Goal: Transaction & Acquisition: Book appointment/travel/reservation

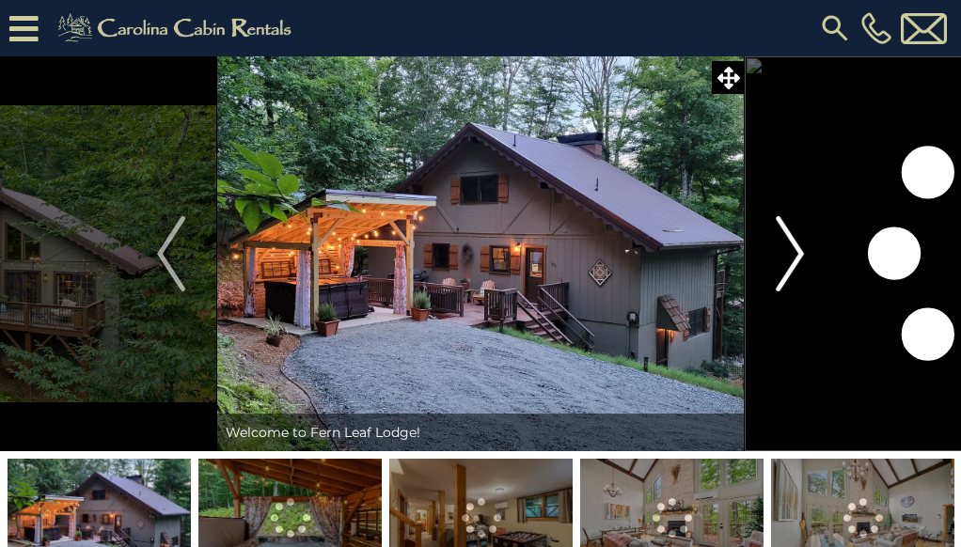
click at [793, 258] on img "Next" at bounding box center [790, 253] width 28 height 75
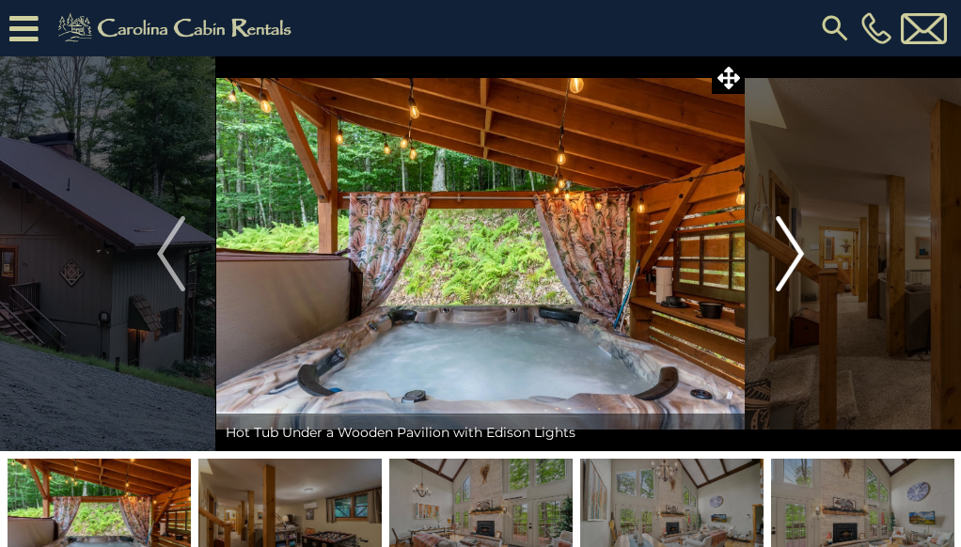
click at [793, 258] on img "Next" at bounding box center [790, 253] width 28 height 75
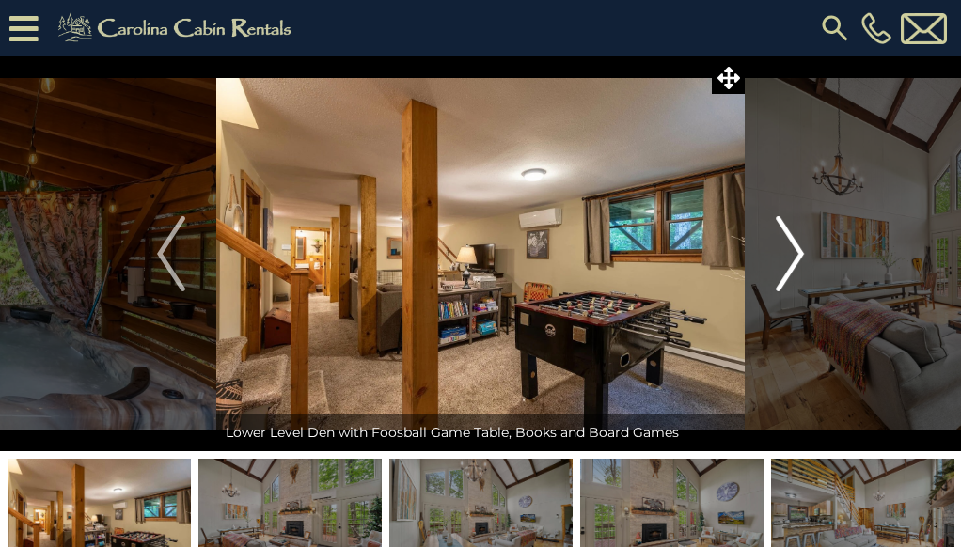
click at [795, 260] on img "Next" at bounding box center [790, 253] width 28 height 75
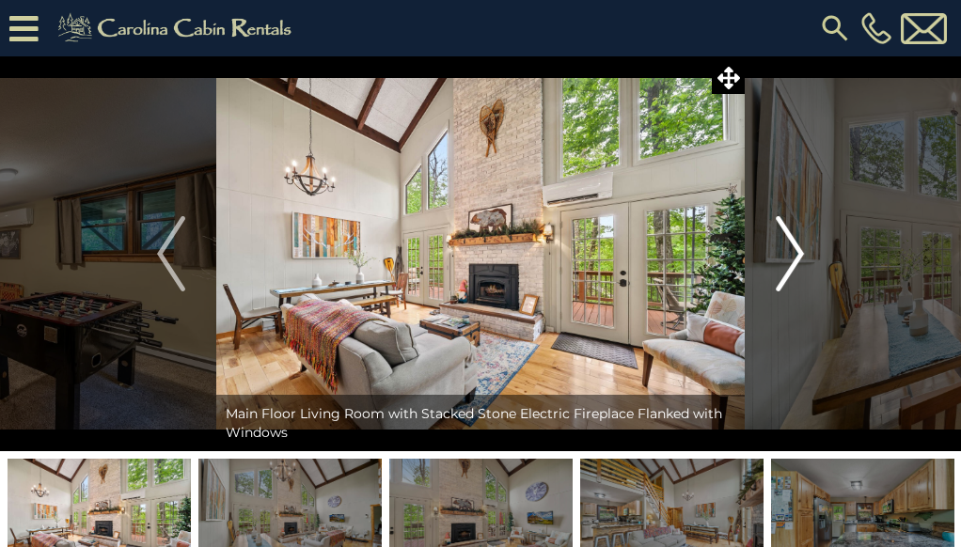
click at [794, 260] on img "Next" at bounding box center [790, 253] width 28 height 75
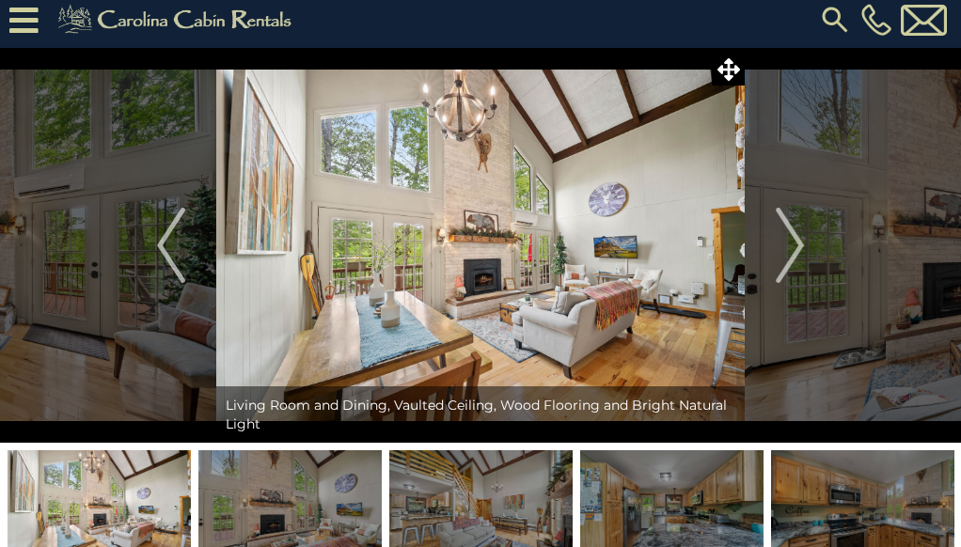
scroll to position [8, 0]
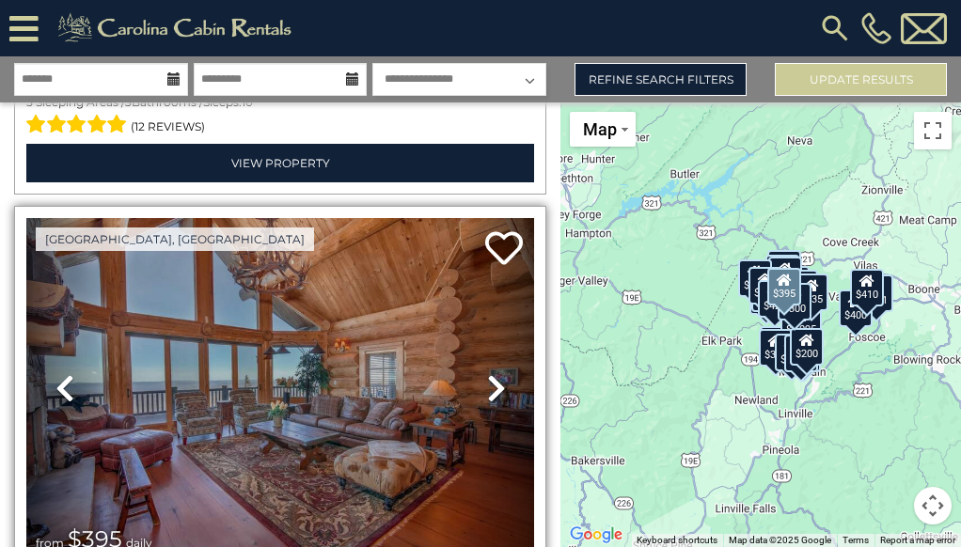
scroll to position [490, 0]
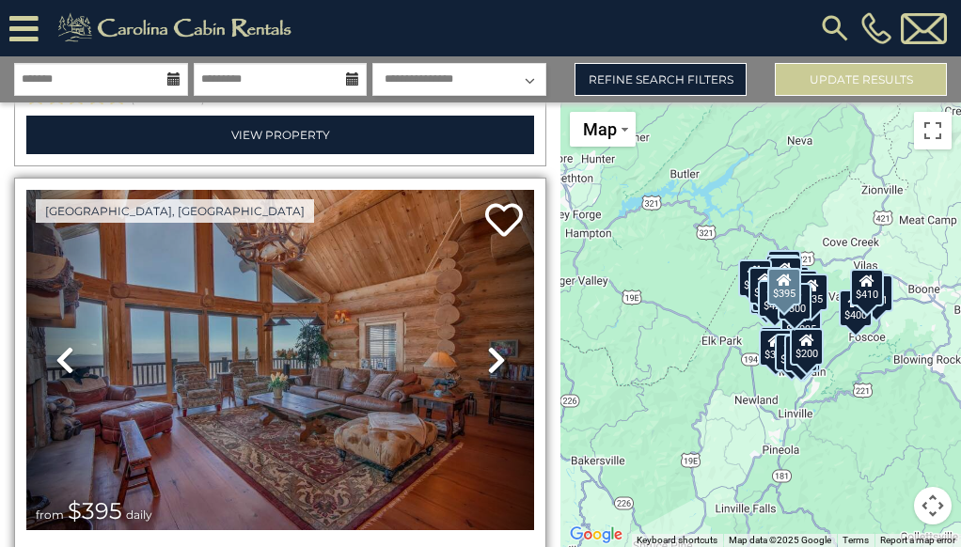
click at [432, 414] on img at bounding box center [280, 360] width 508 height 340
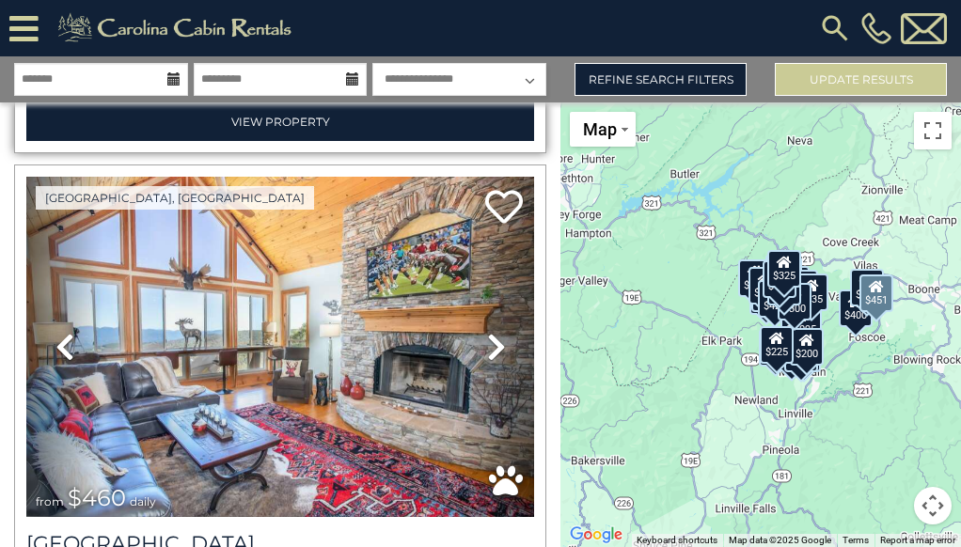
scroll to position [4045, 0]
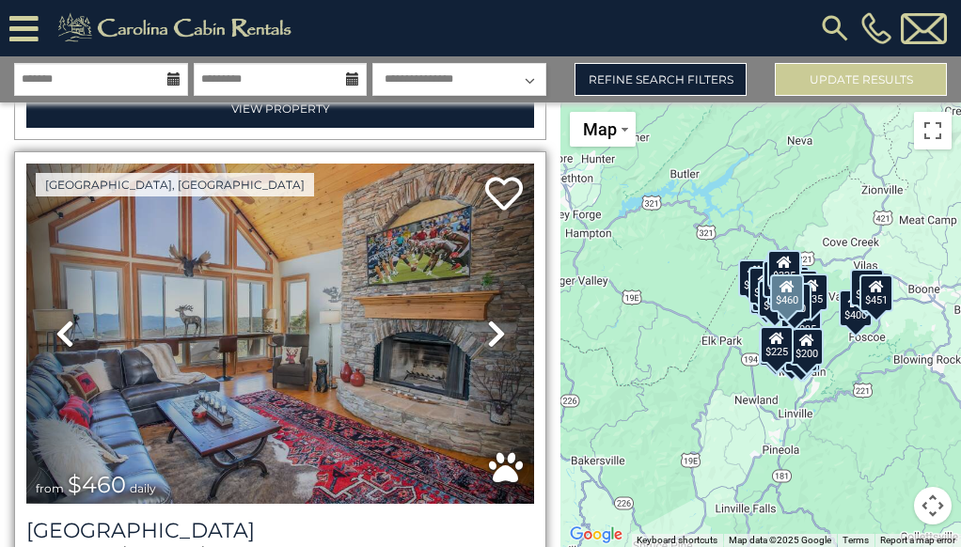
click at [464, 309] on link "Next" at bounding box center [496, 334] width 76 height 340
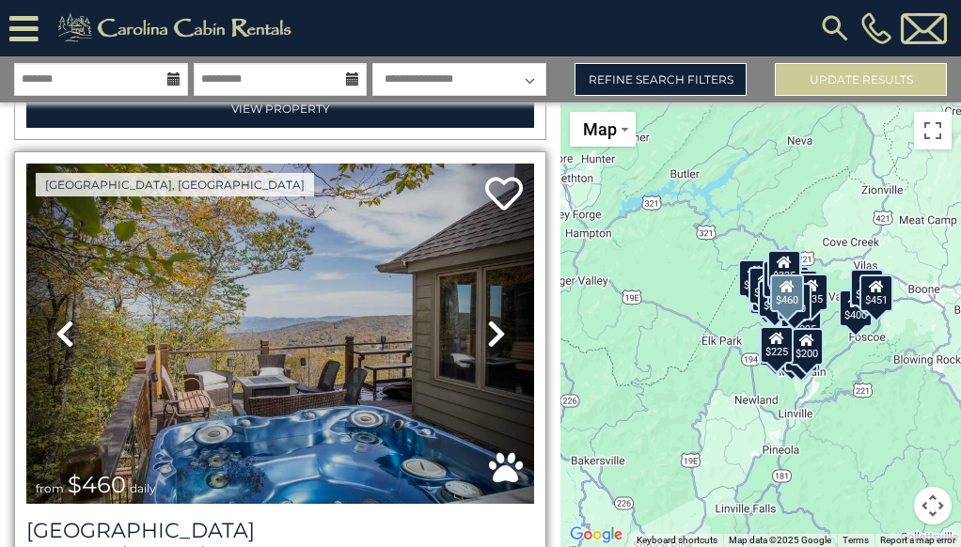
click at [487, 319] on icon at bounding box center [496, 334] width 19 height 30
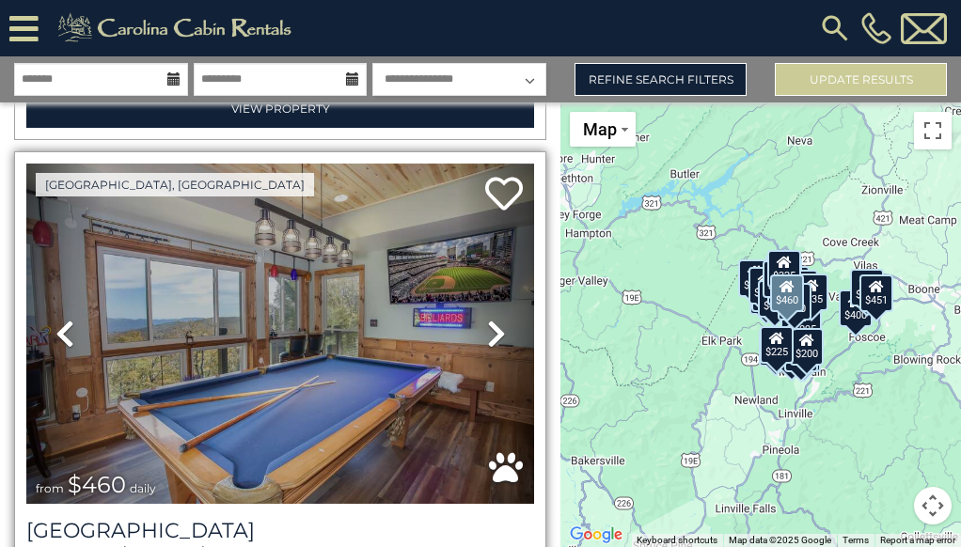
click at [487, 319] on icon at bounding box center [496, 334] width 19 height 30
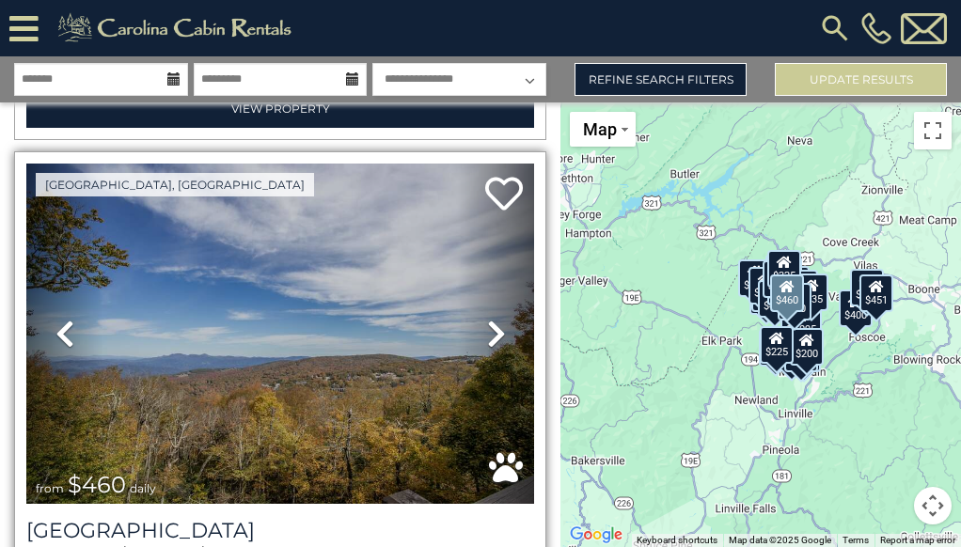
click at [487, 319] on icon at bounding box center [496, 334] width 19 height 30
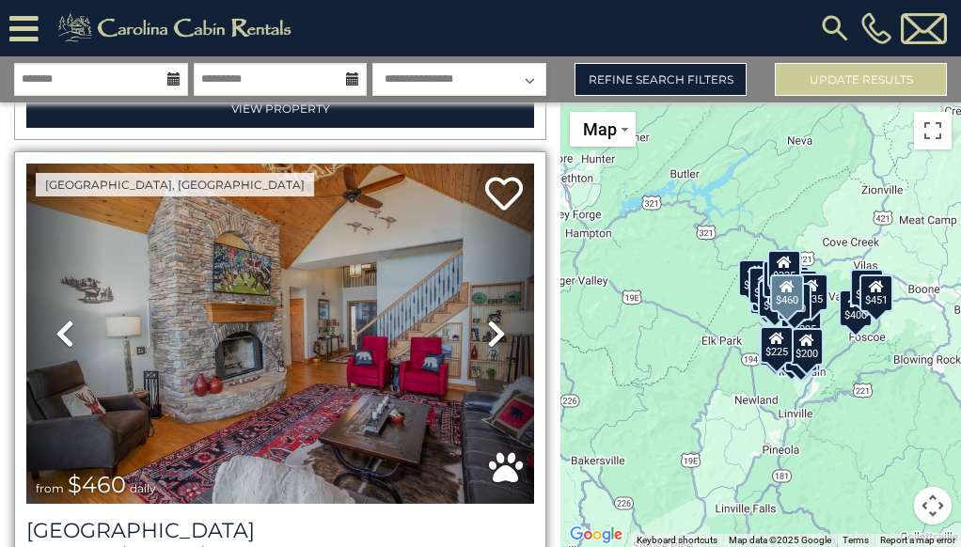
click at [487, 319] on icon at bounding box center [496, 334] width 19 height 30
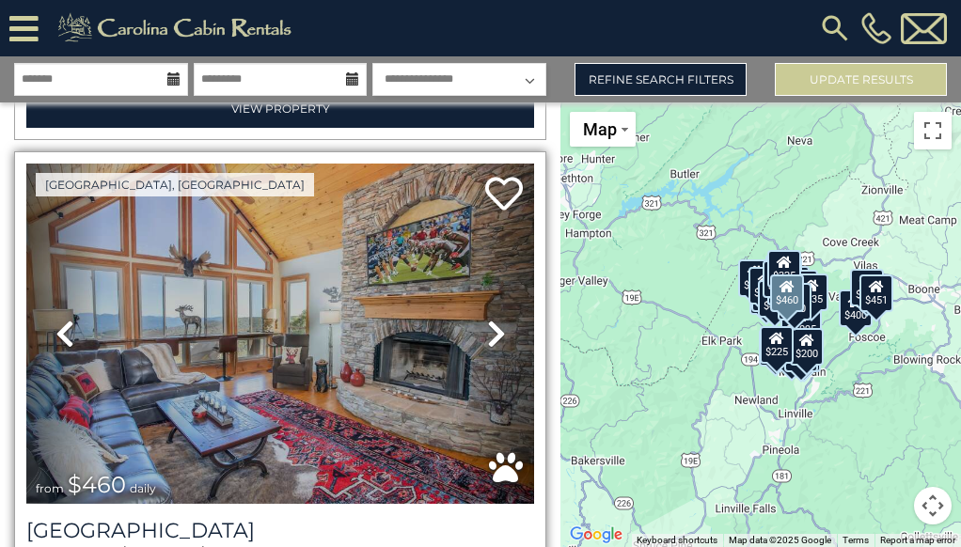
click at [487, 319] on icon at bounding box center [496, 334] width 19 height 30
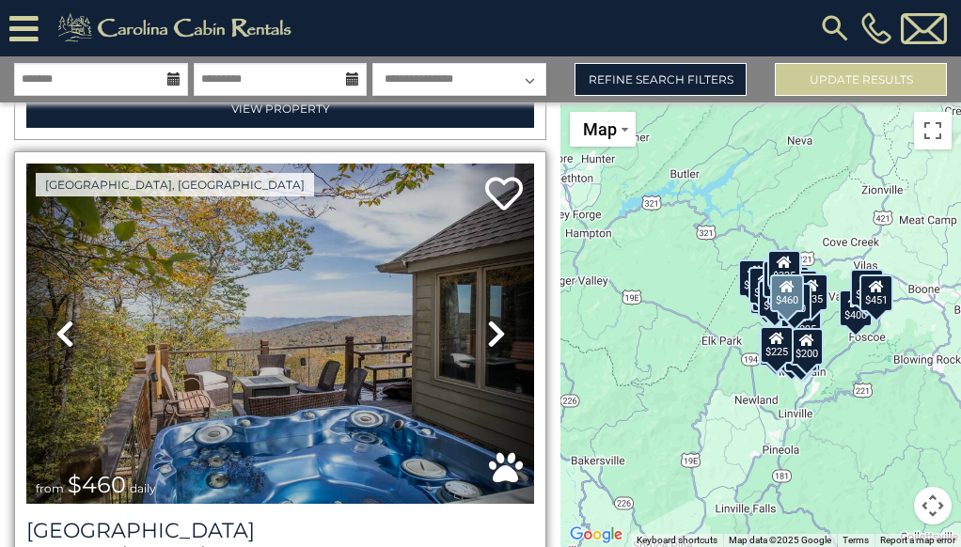
click at [487, 319] on icon at bounding box center [496, 334] width 19 height 30
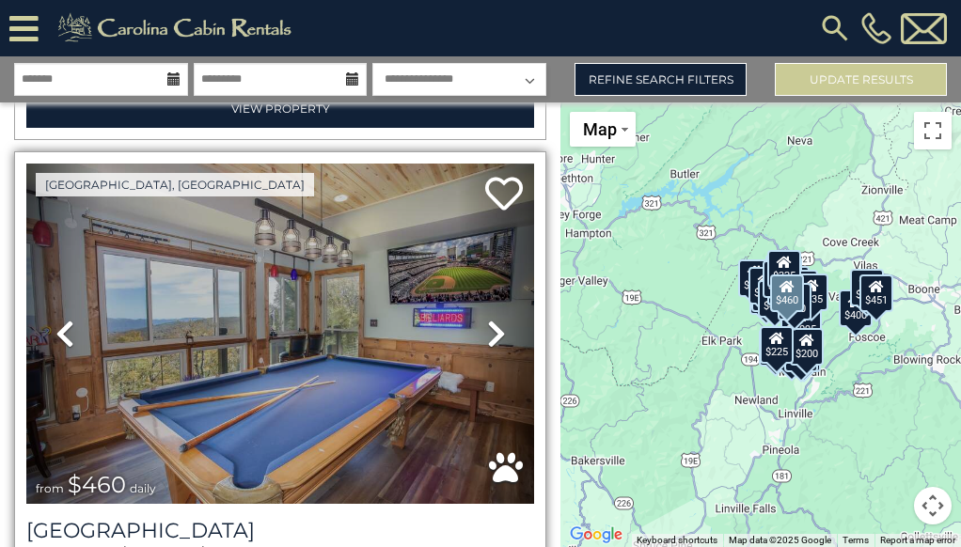
click at [487, 319] on icon at bounding box center [496, 334] width 19 height 30
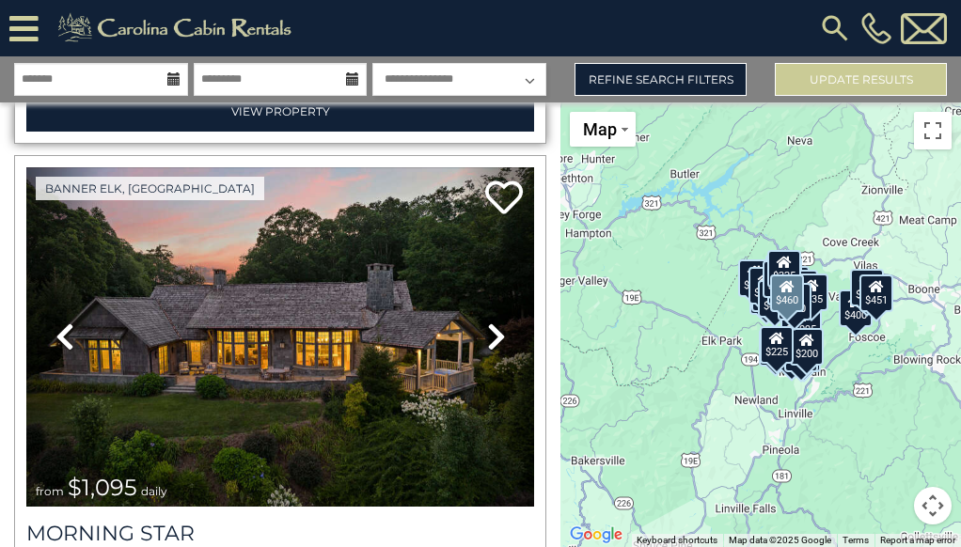
scroll to position [4565, 0]
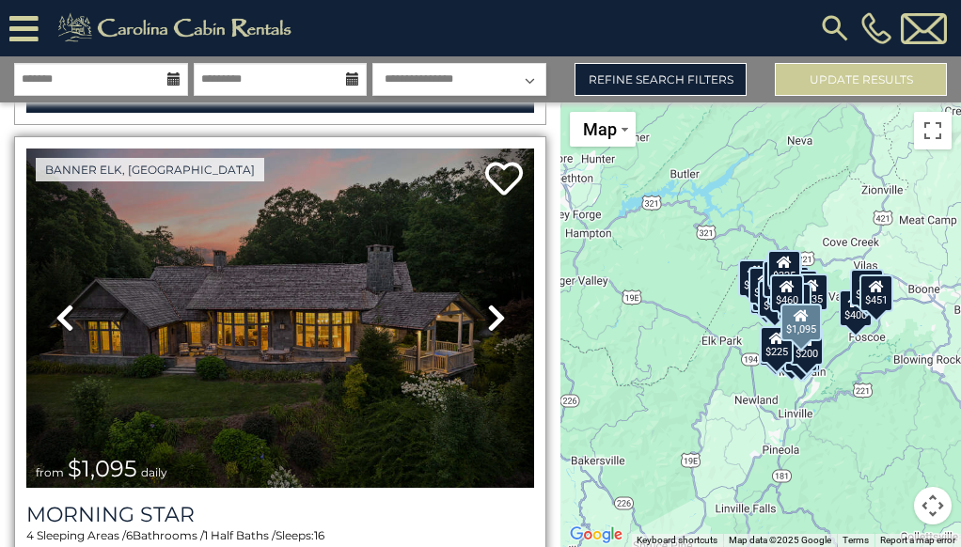
click at [487, 303] on icon at bounding box center [496, 318] width 19 height 30
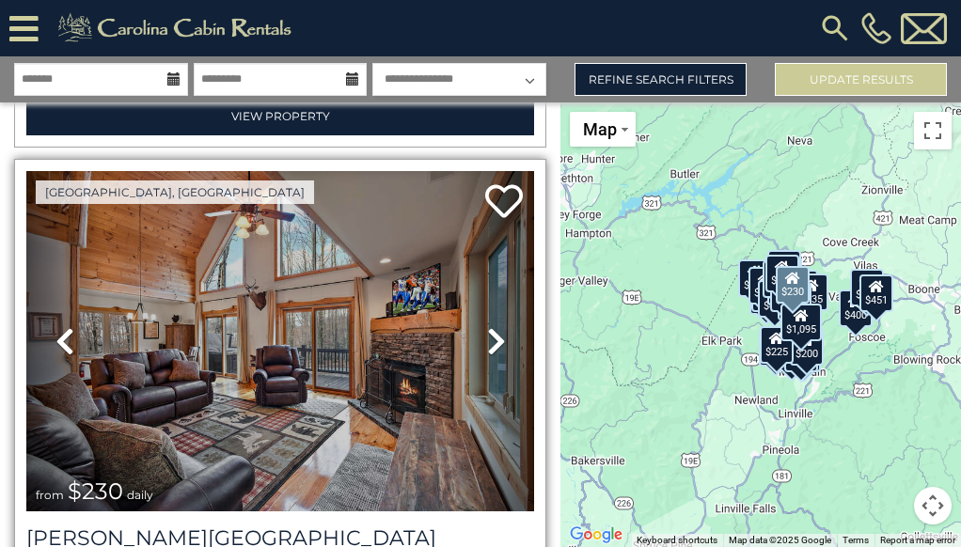
scroll to position [5536, 0]
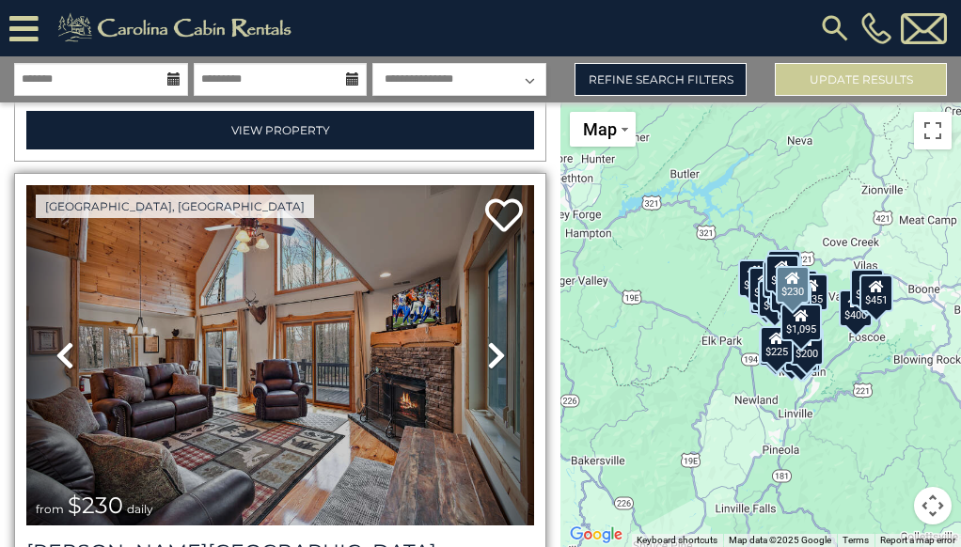
click at [489, 340] on icon at bounding box center [496, 355] width 19 height 30
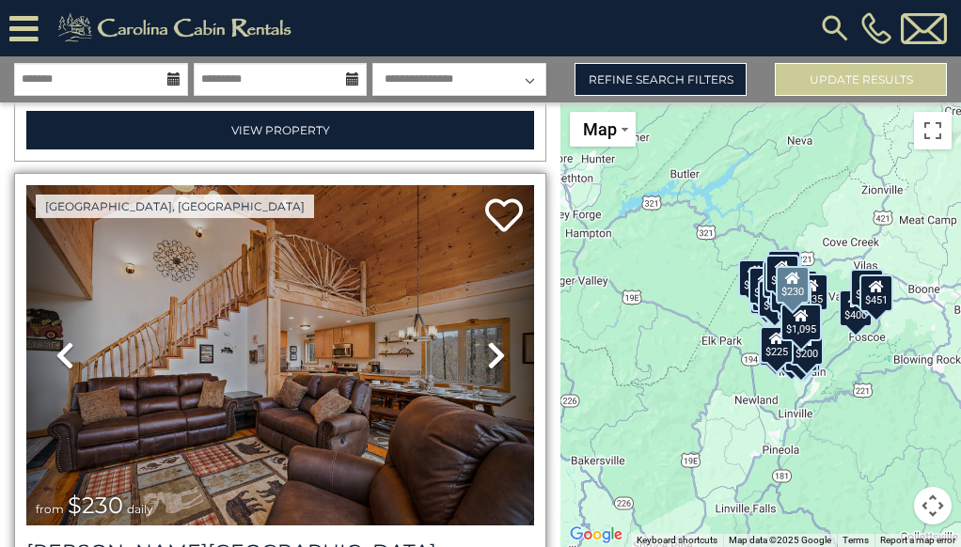
click at [489, 340] on icon at bounding box center [496, 355] width 19 height 30
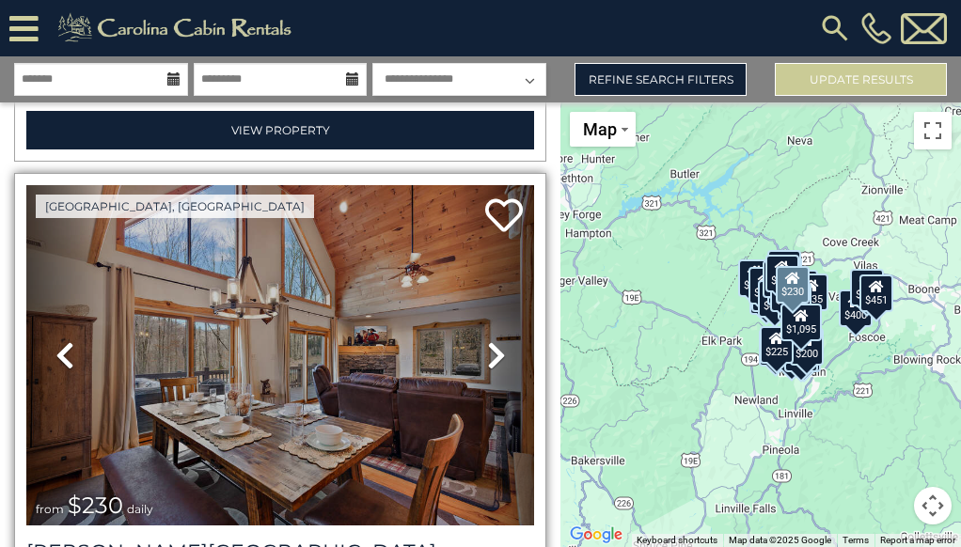
click at [490, 340] on icon at bounding box center [496, 355] width 19 height 30
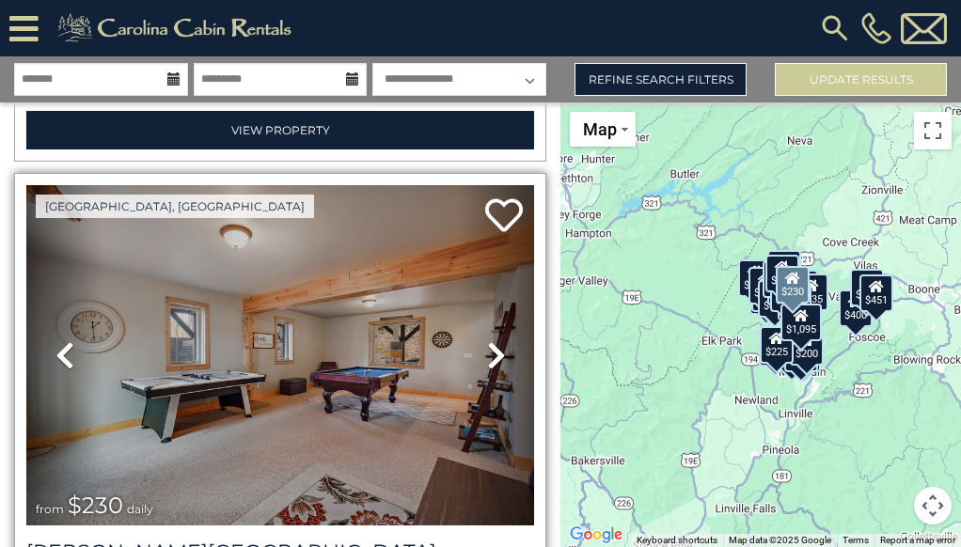
click at [488, 340] on icon at bounding box center [496, 355] width 19 height 30
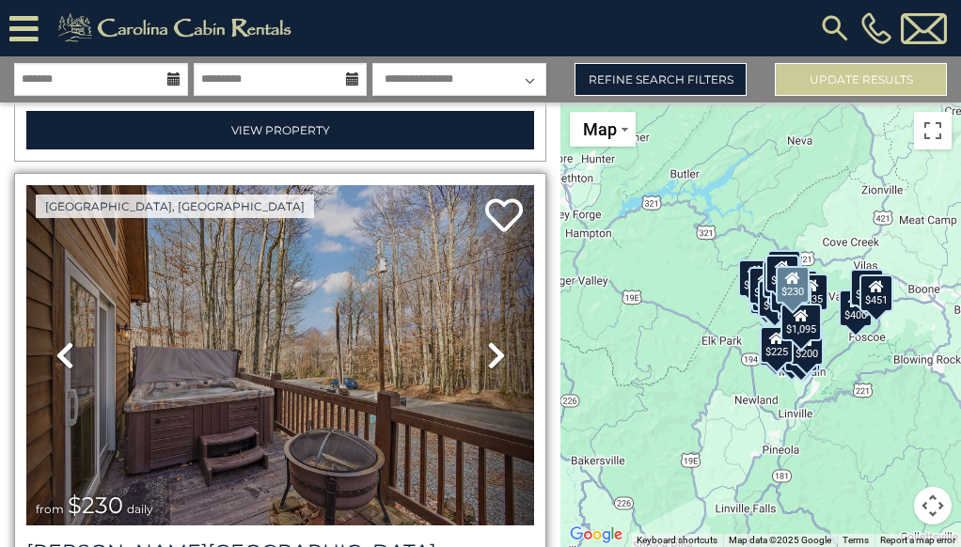
click at [488, 340] on icon at bounding box center [496, 355] width 19 height 30
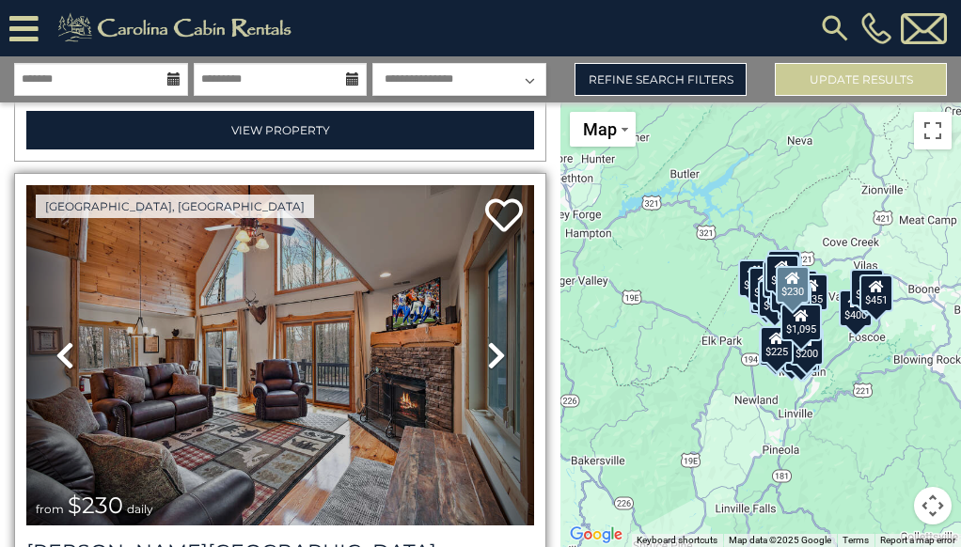
click at [488, 340] on icon at bounding box center [496, 355] width 19 height 30
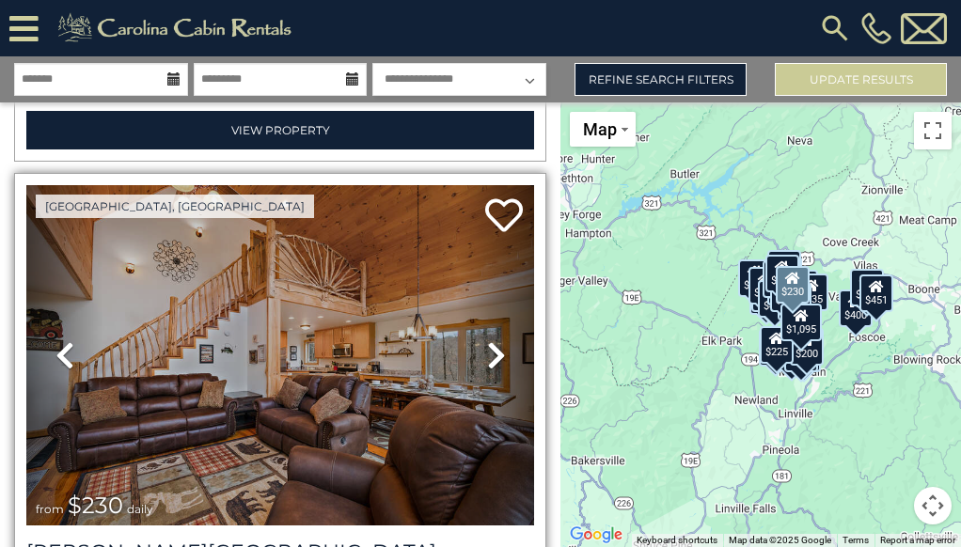
click at [488, 340] on icon at bounding box center [496, 355] width 19 height 30
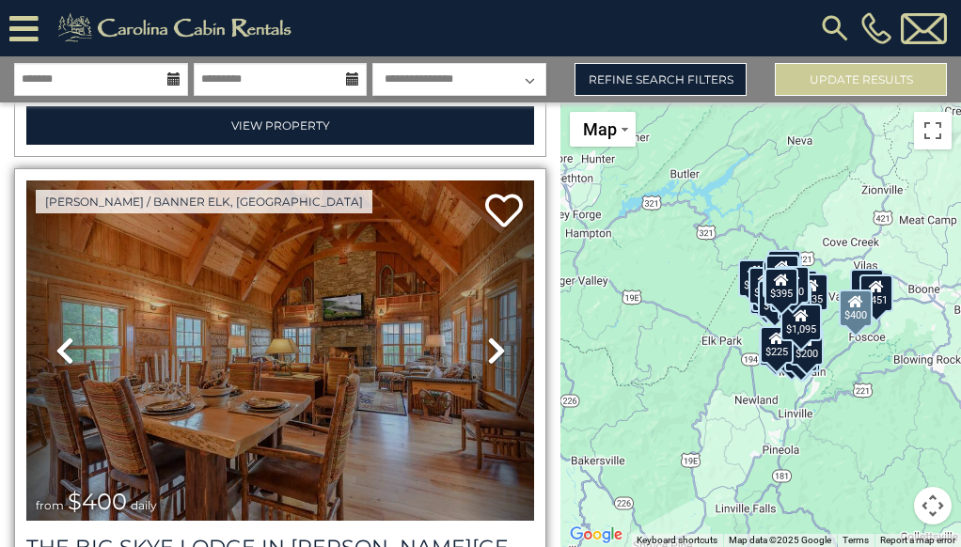
scroll to position [6543, 0]
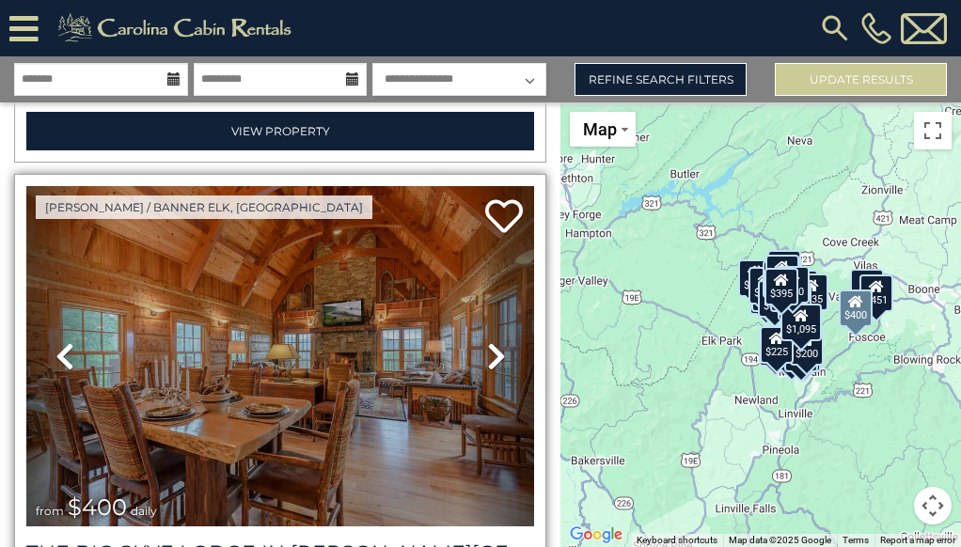
click at [488, 341] on icon at bounding box center [496, 356] width 19 height 30
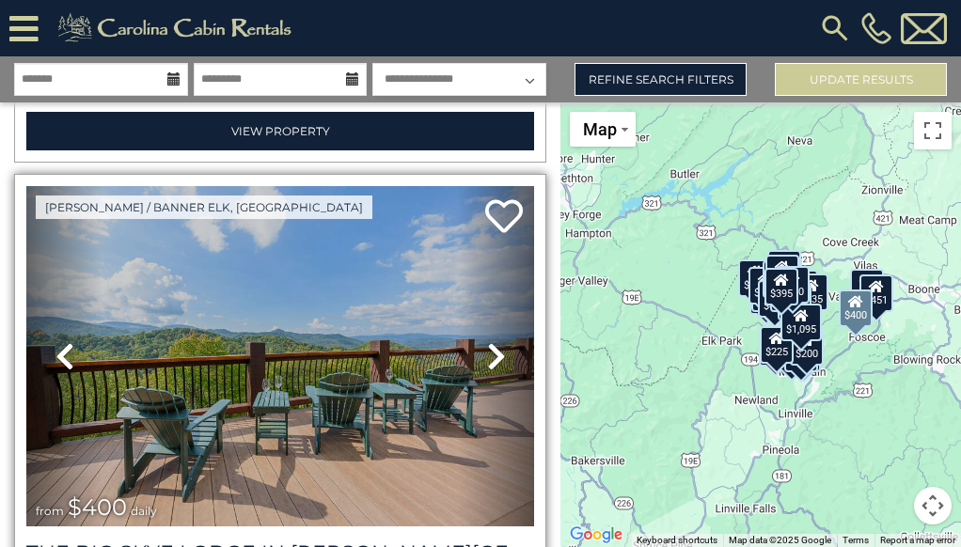
click at [489, 341] on icon at bounding box center [496, 356] width 19 height 30
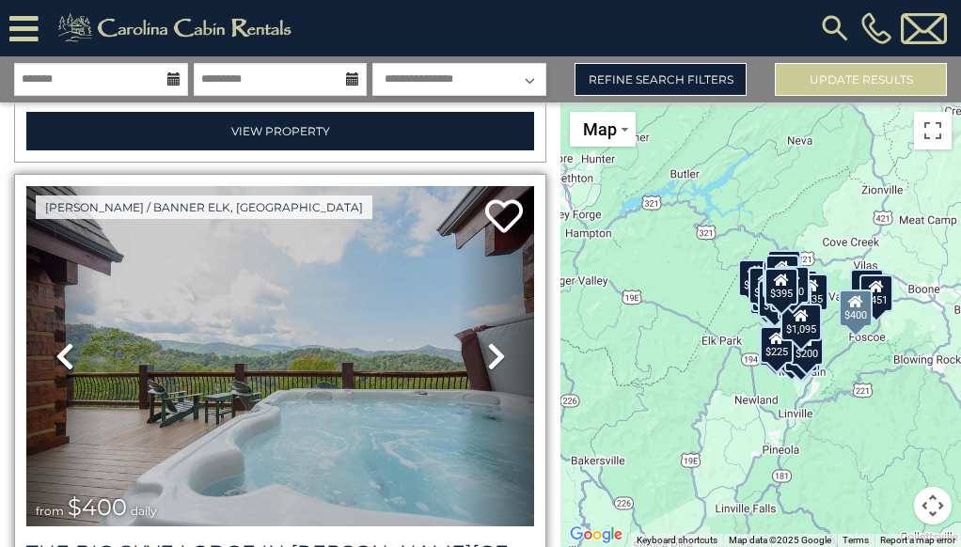
click at [489, 341] on icon at bounding box center [496, 356] width 19 height 30
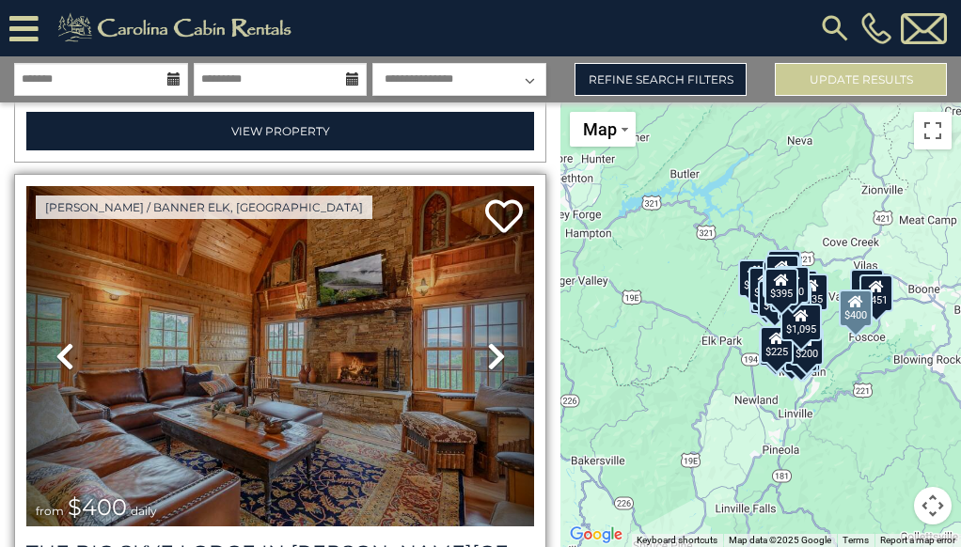
click at [489, 341] on icon at bounding box center [496, 356] width 19 height 30
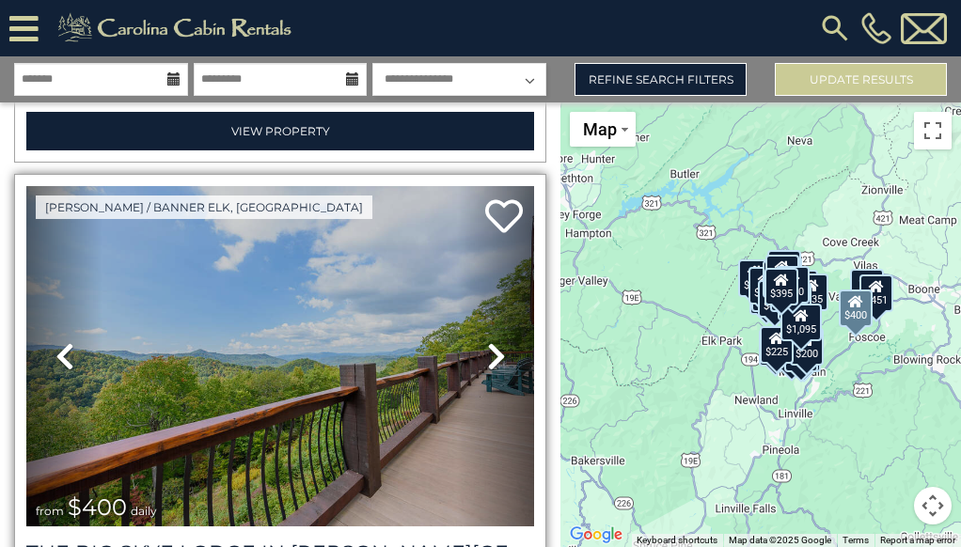
click at [490, 341] on icon at bounding box center [496, 356] width 19 height 30
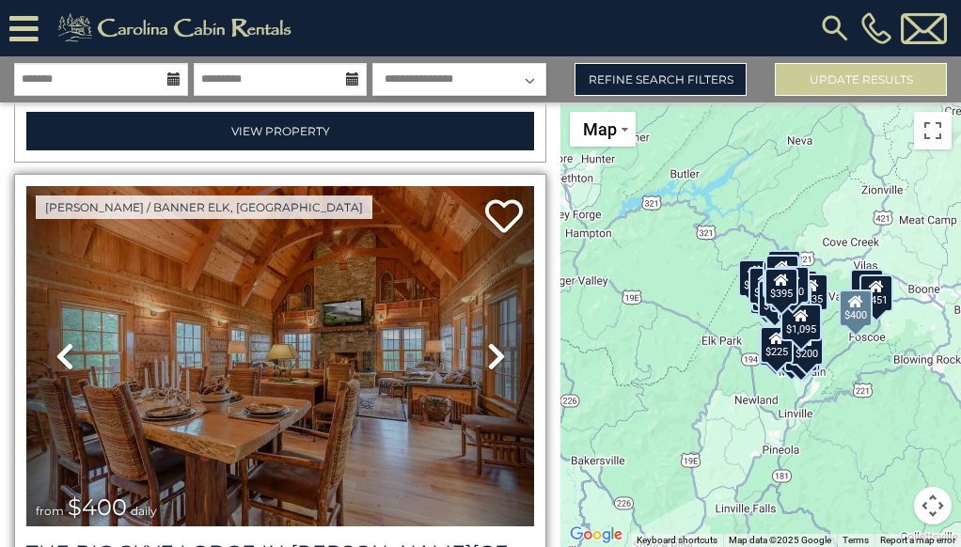
click at [490, 341] on icon at bounding box center [496, 356] width 19 height 30
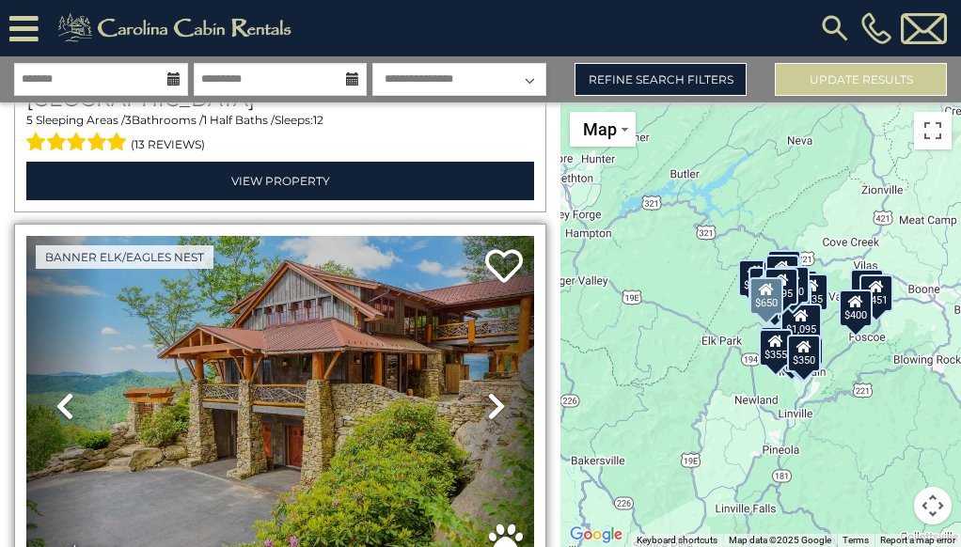
scroll to position [8511, 0]
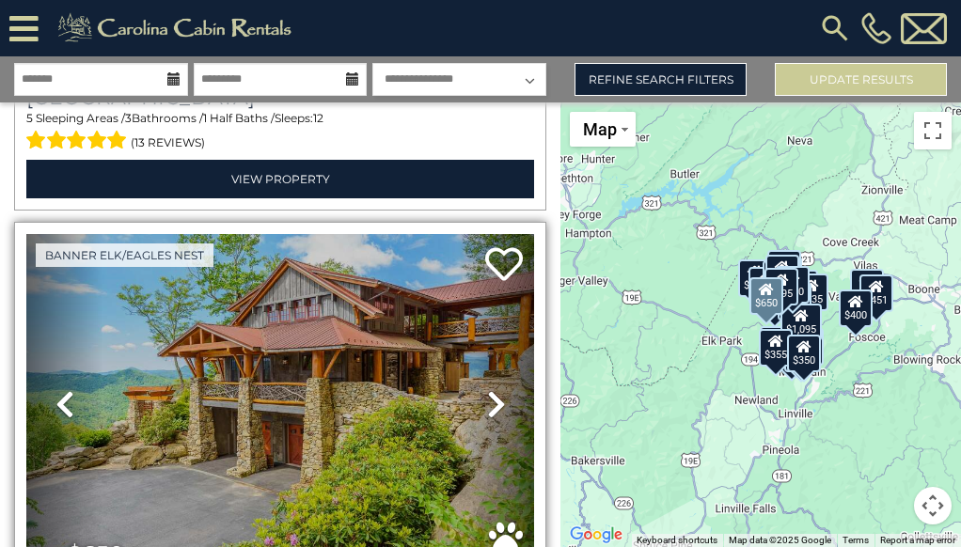
click at [487, 389] on icon at bounding box center [496, 404] width 19 height 30
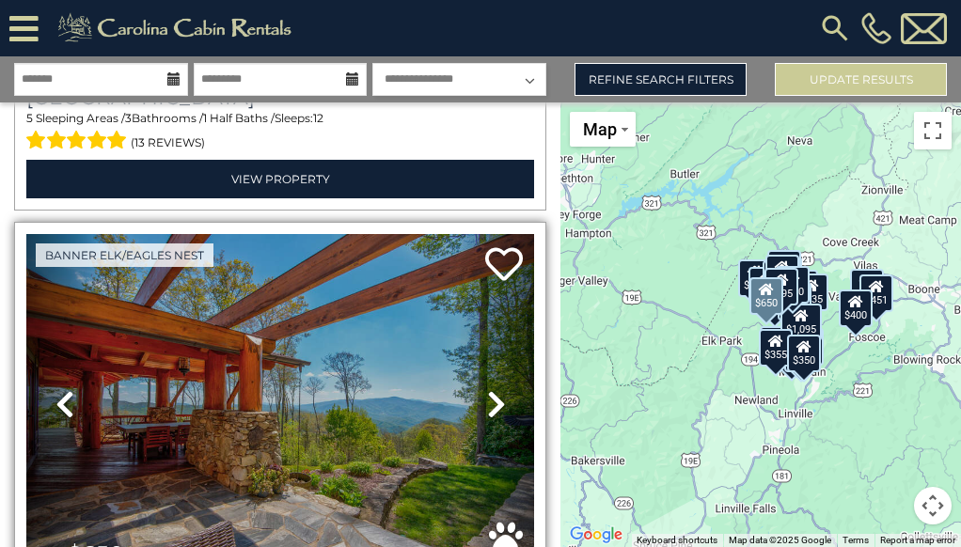
click at [487, 389] on icon at bounding box center [496, 404] width 19 height 30
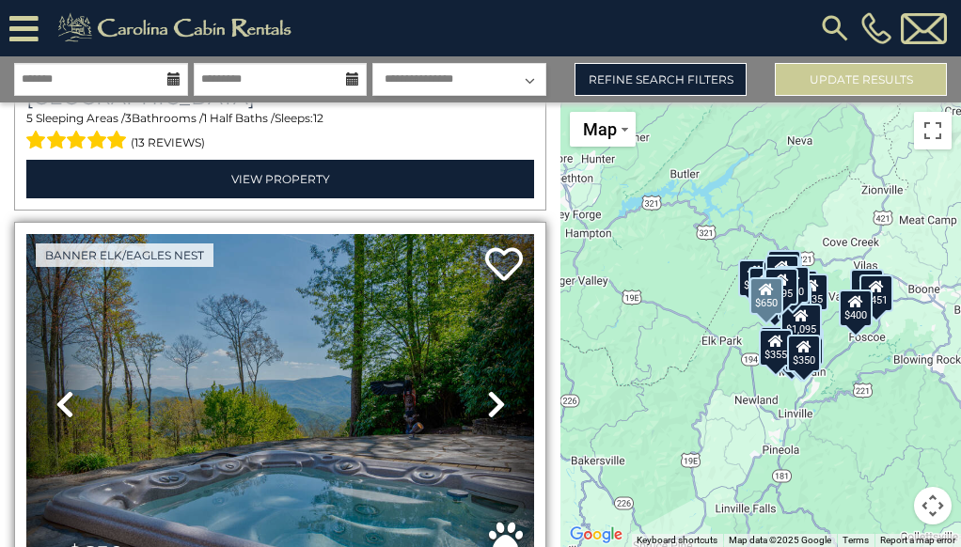
click at [487, 389] on icon at bounding box center [496, 404] width 19 height 30
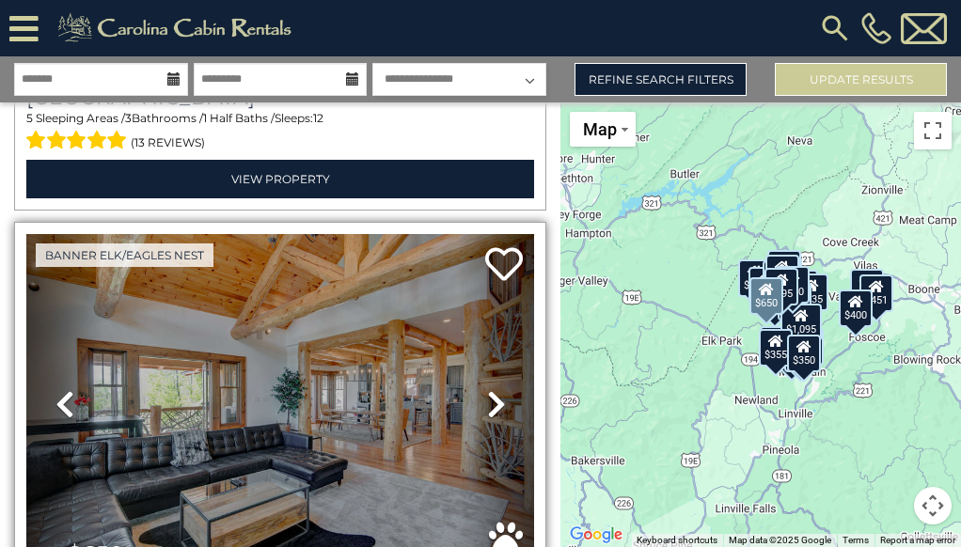
click at [487, 389] on icon at bounding box center [496, 404] width 19 height 30
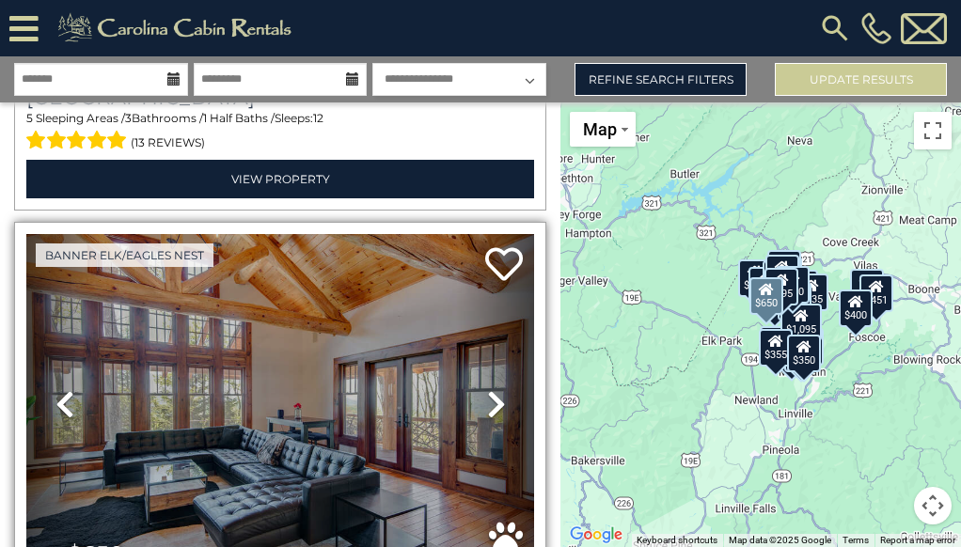
click at [487, 389] on icon at bounding box center [496, 404] width 19 height 30
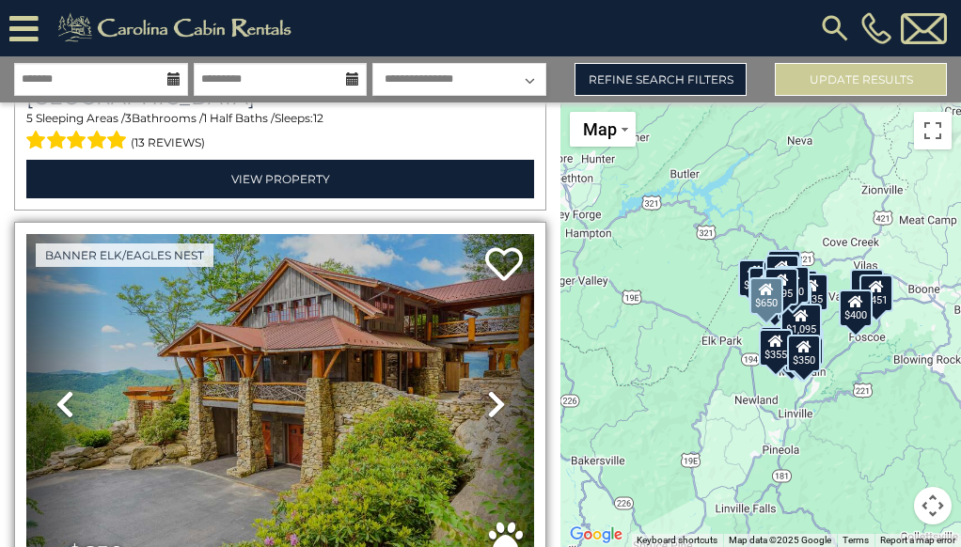
click at [487, 389] on icon at bounding box center [496, 404] width 19 height 30
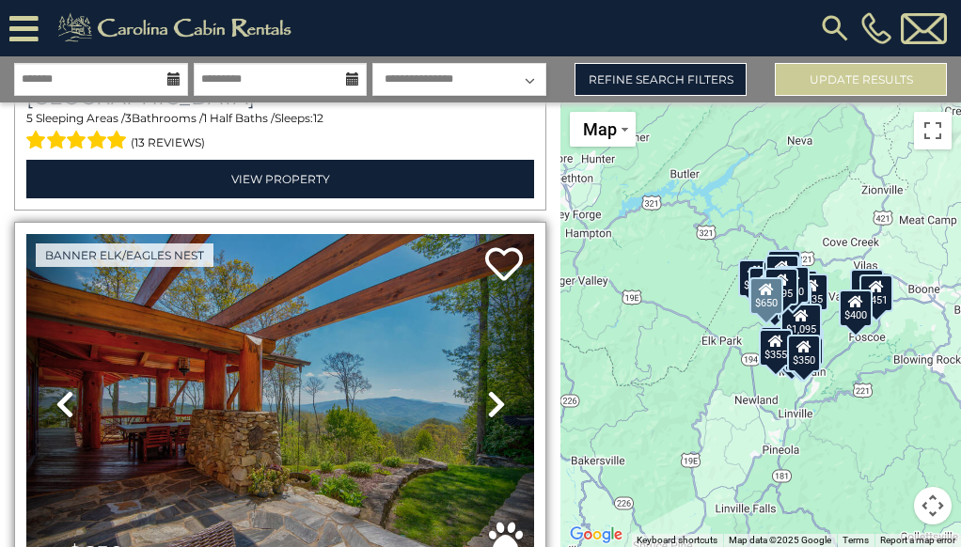
click at [487, 389] on icon at bounding box center [496, 404] width 19 height 30
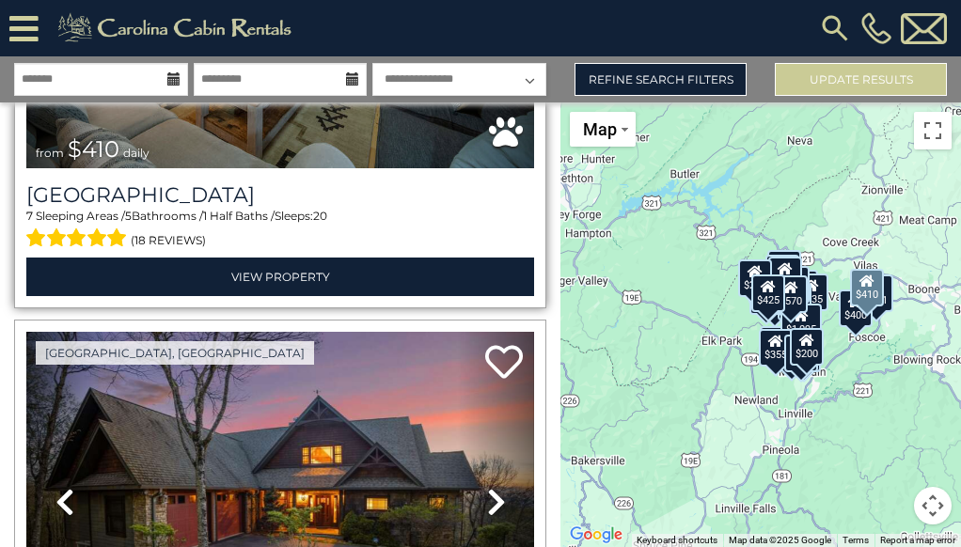
scroll to position [12452, 0]
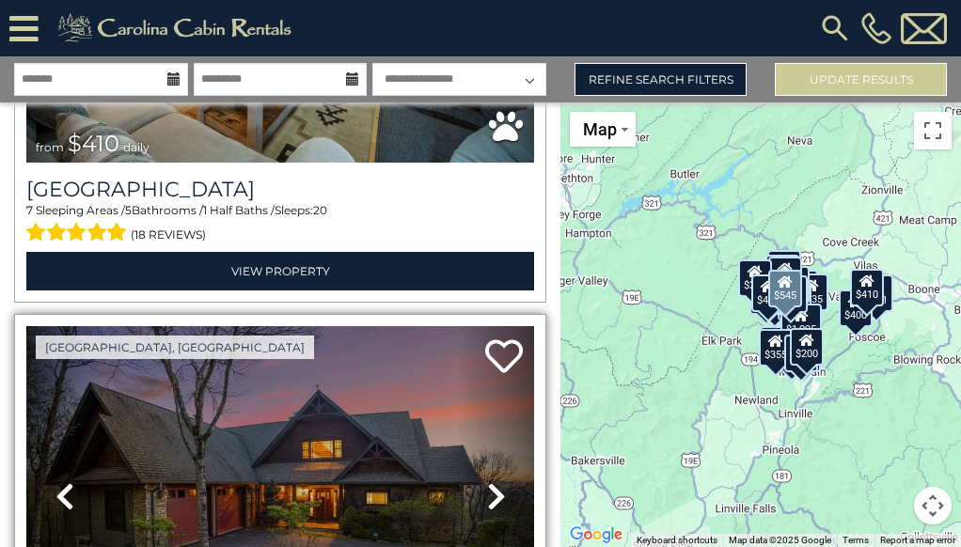
click at [488, 481] on icon at bounding box center [496, 496] width 19 height 30
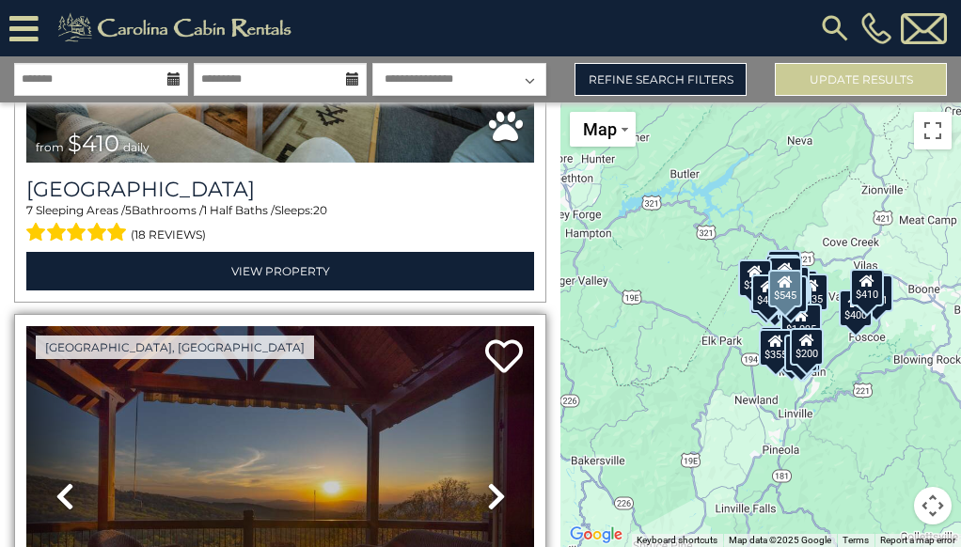
click at [489, 481] on icon at bounding box center [496, 496] width 19 height 30
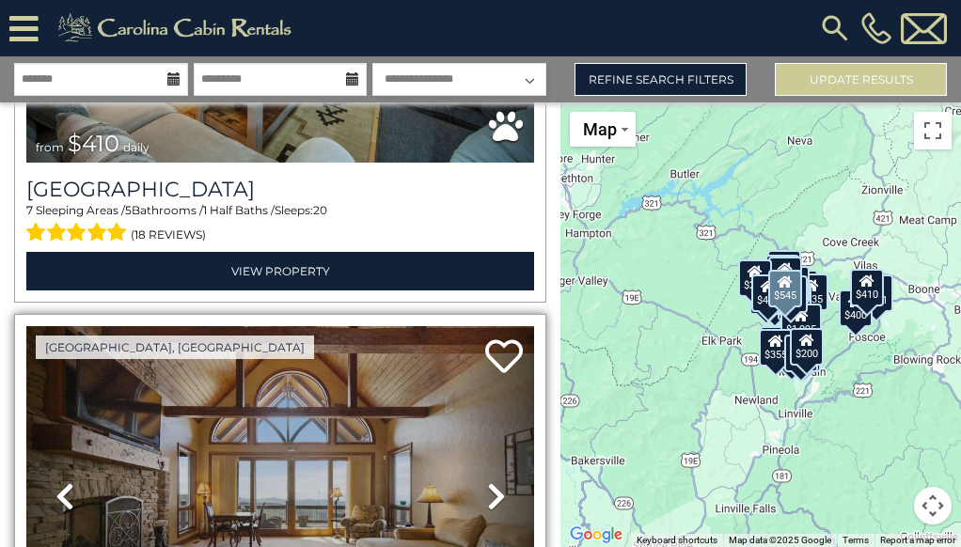
click at [487, 481] on icon at bounding box center [496, 496] width 19 height 30
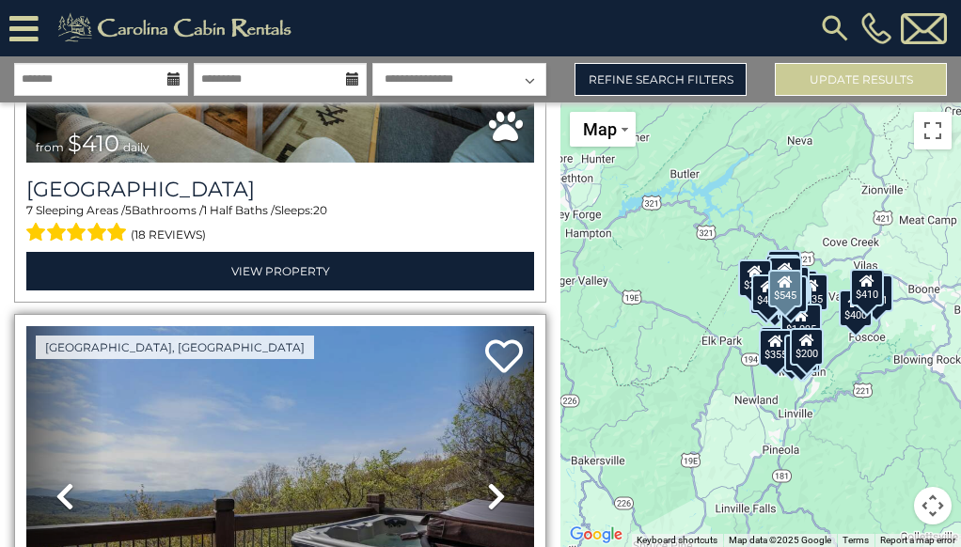
click at [487, 481] on icon at bounding box center [496, 496] width 19 height 30
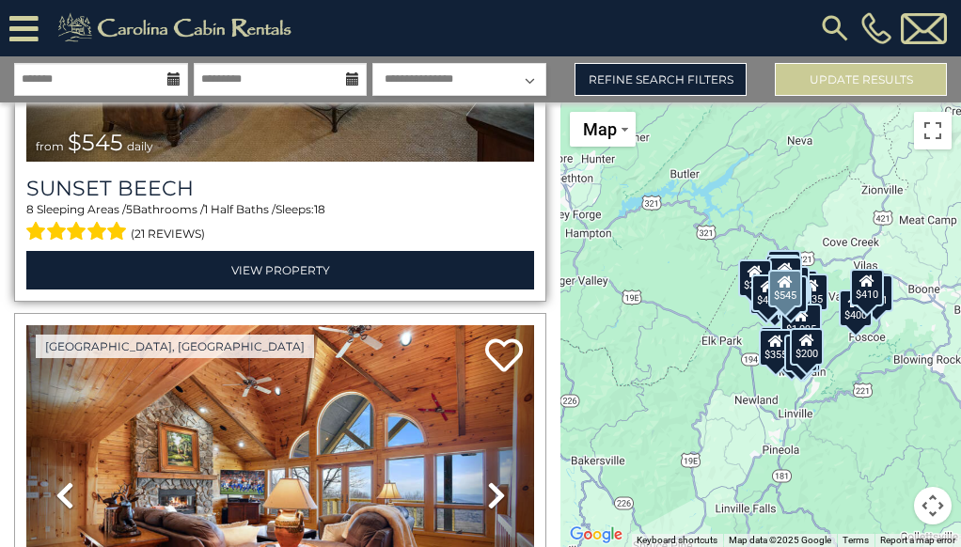
scroll to position [12958, 0]
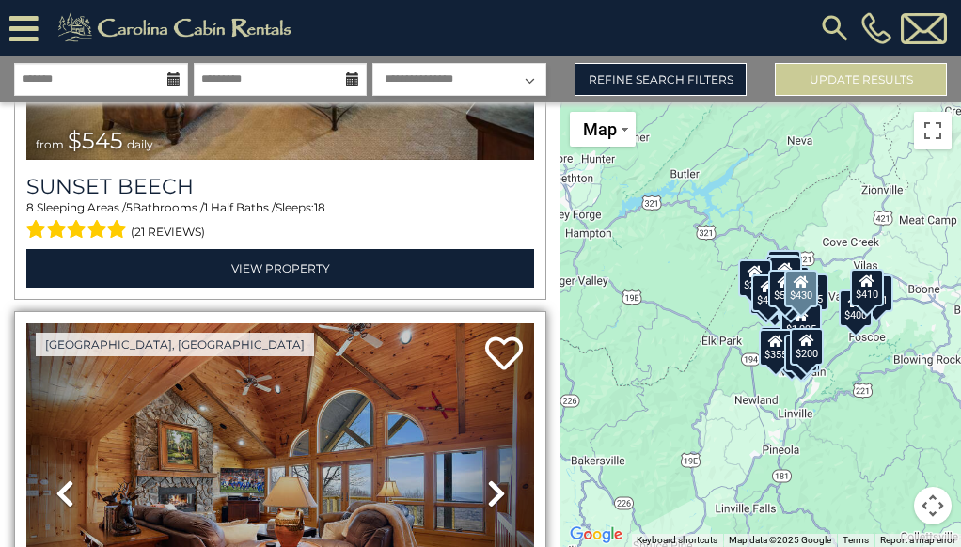
click at [488, 479] on icon at bounding box center [496, 494] width 19 height 30
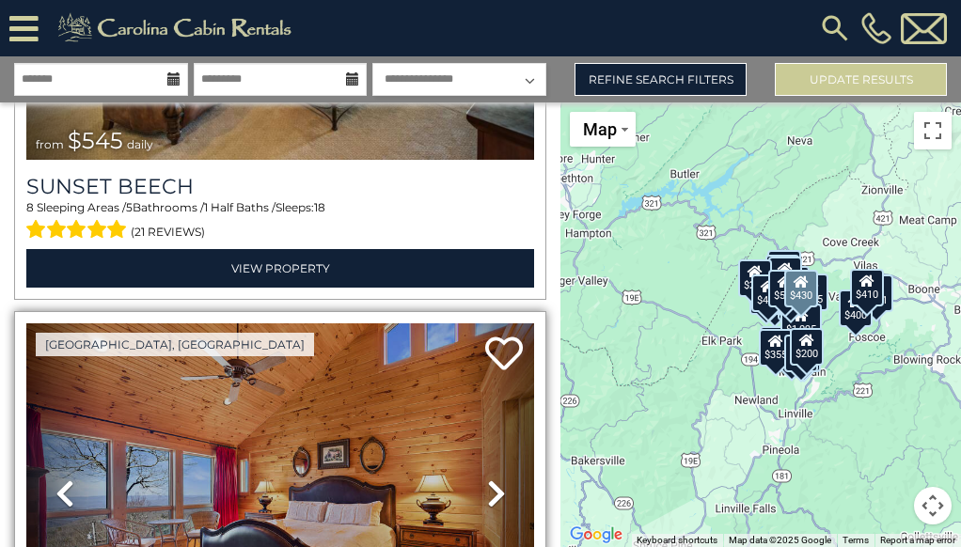
click at [488, 479] on icon at bounding box center [496, 494] width 19 height 30
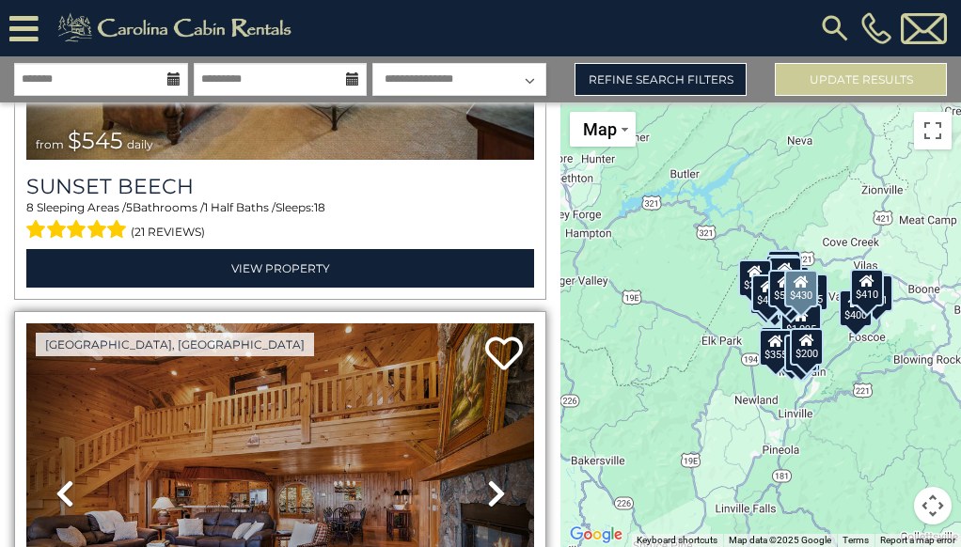
click at [488, 479] on icon at bounding box center [496, 494] width 19 height 30
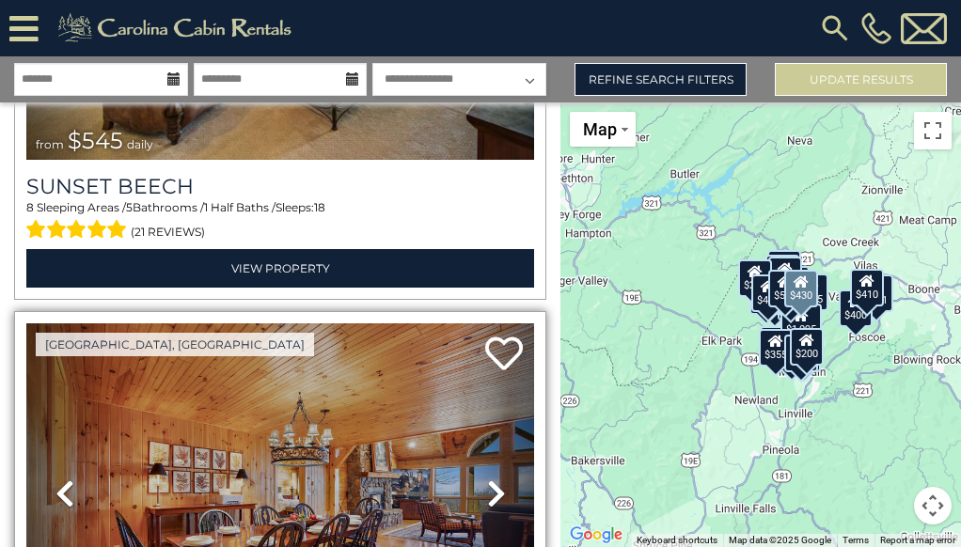
click at [488, 479] on icon at bounding box center [496, 494] width 19 height 30
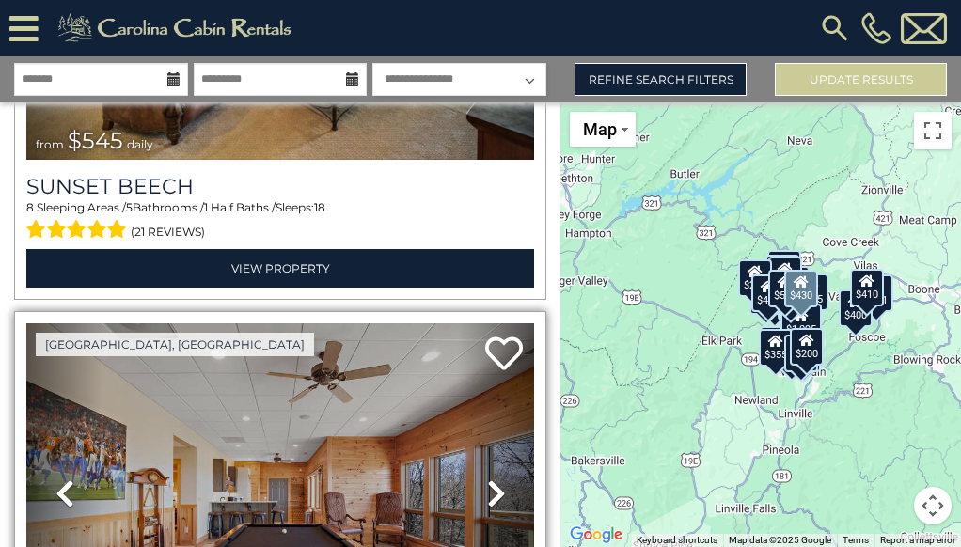
click at [487, 479] on icon at bounding box center [496, 494] width 19 height 30
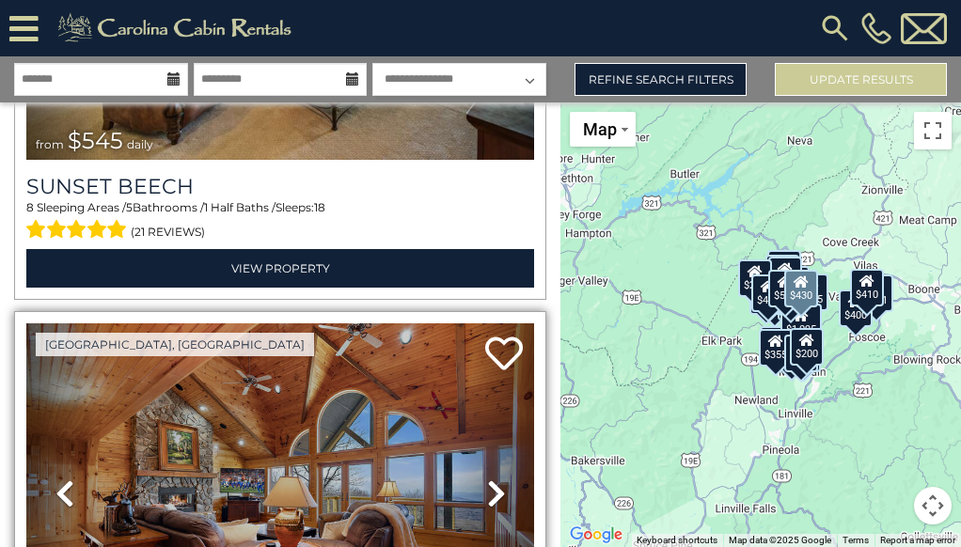
click at [487, 479] on icon at bounding box center [496, 494] width 19 height 30
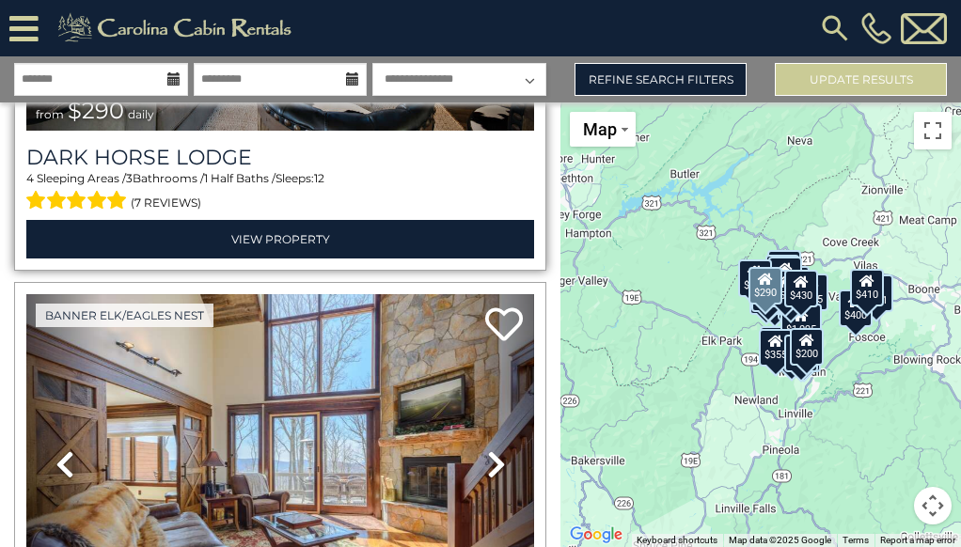
scroll to position [14532, 0]
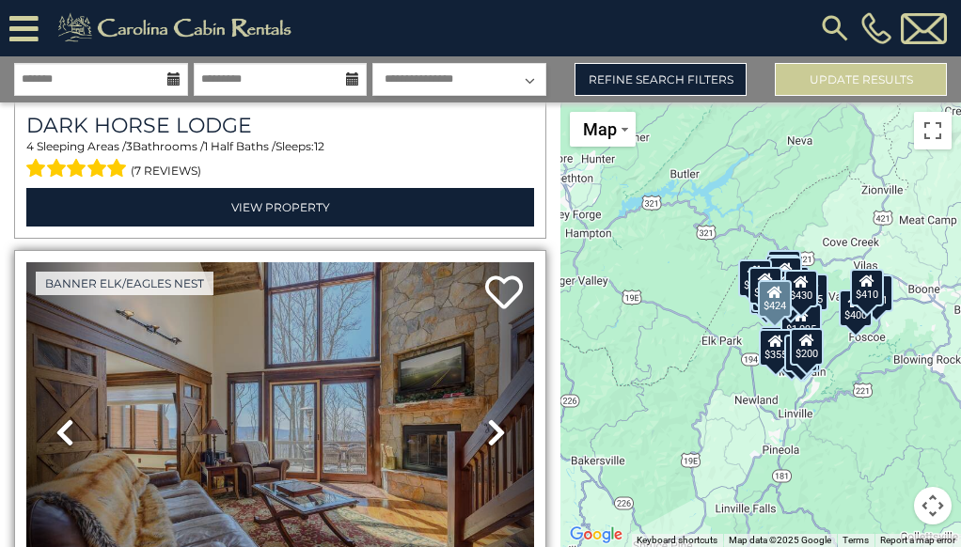
click at [488, 417] on icon at bounding box center [496, 432] width 19 height 30
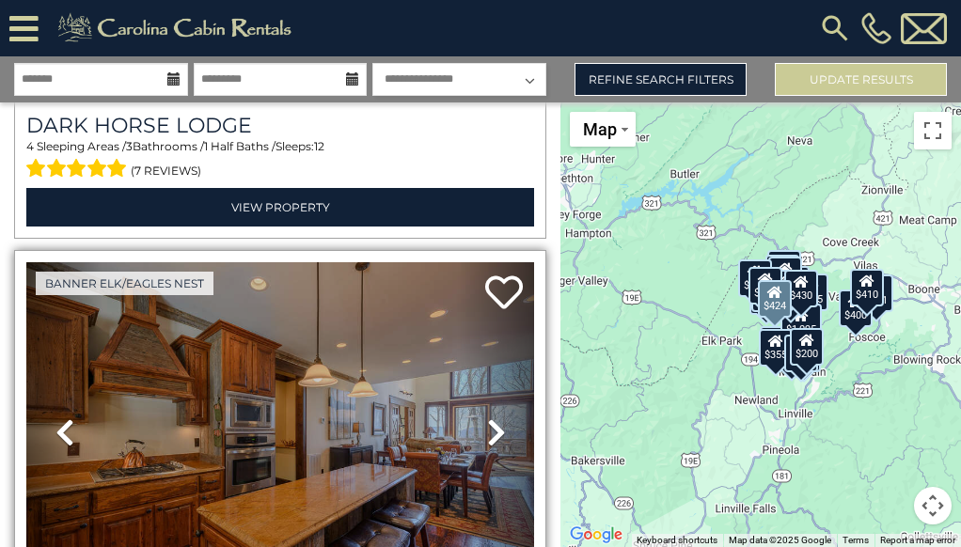
click at [488, 417] on icon at bounding box center [496, 432] width 19 height 30
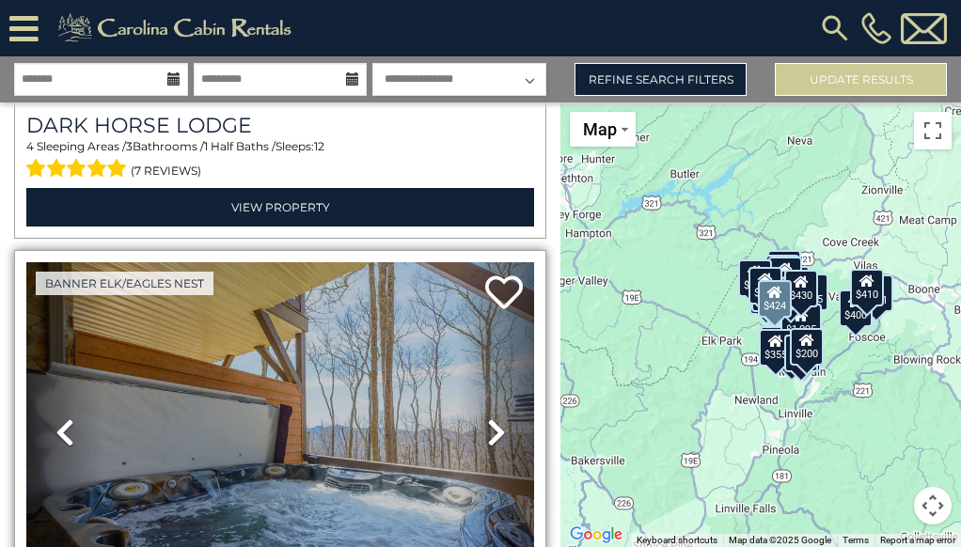
click at [489, 417] on icon at bounding box center [496, 432] width 19 height 30
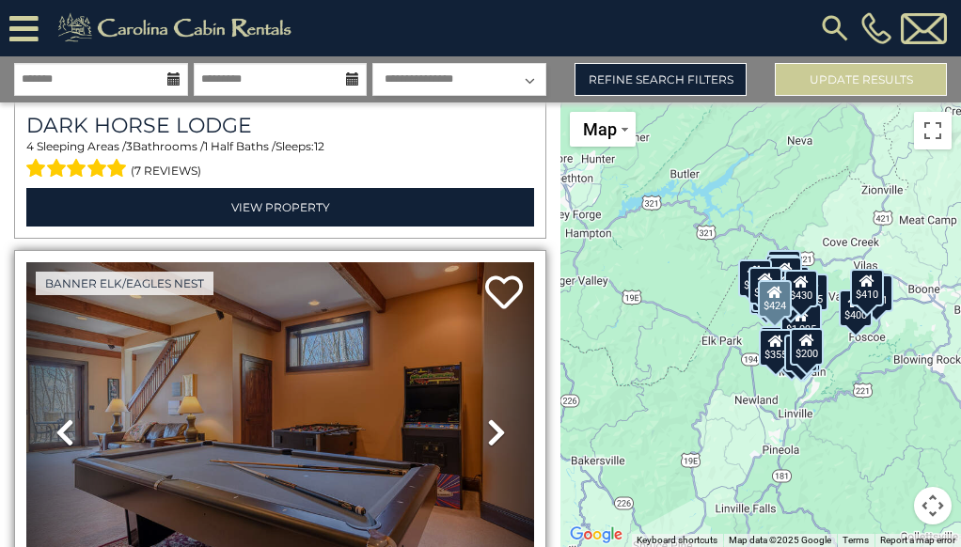
click at [489, 417] on icon at bounding box center [496, 432] width 19 height 30
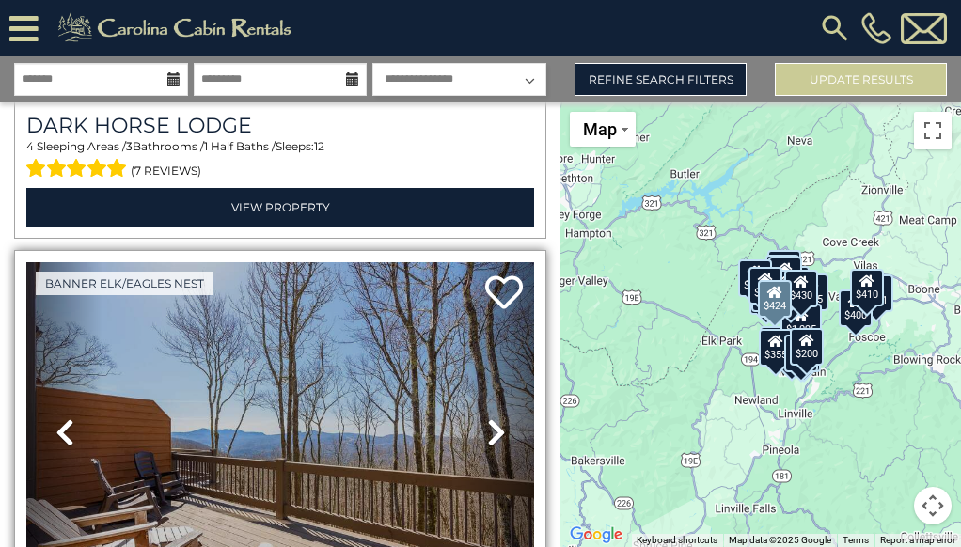
click at [489, 417] on icon at bounding box center [496, 432] width 19 height 30
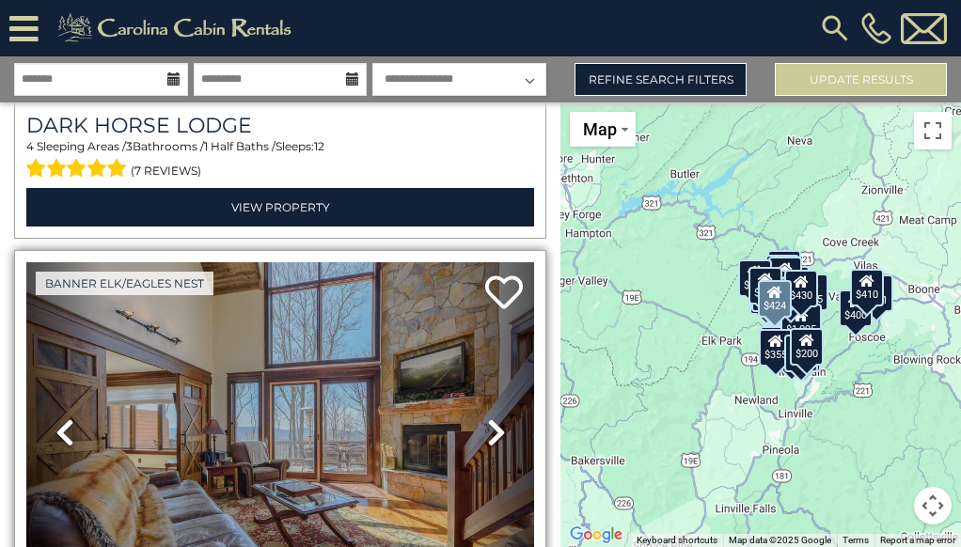
click at [489, 417] on icon at bounding box center [496, 432] width 19 height 30
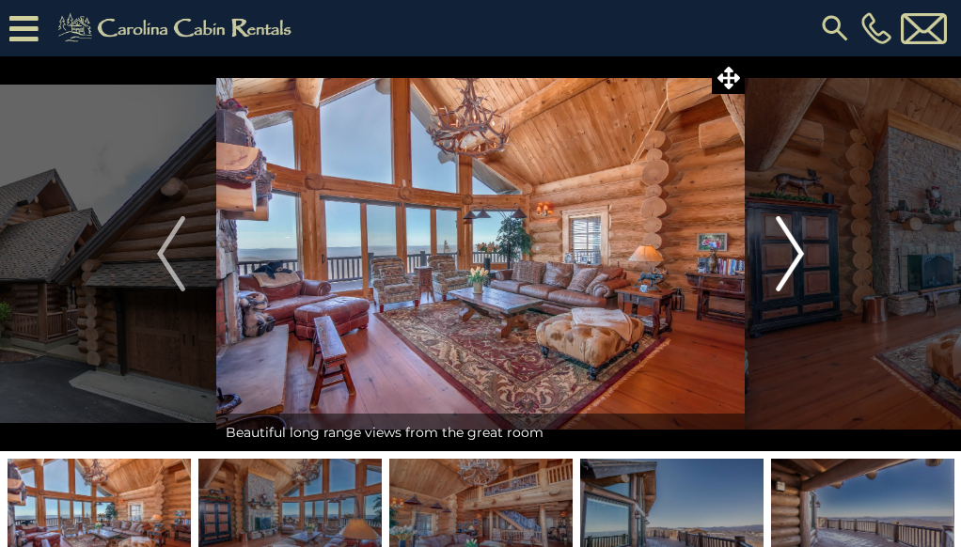
click at [791, 256] on img "Next" at bounding box center [790, 253] width 28 height 75
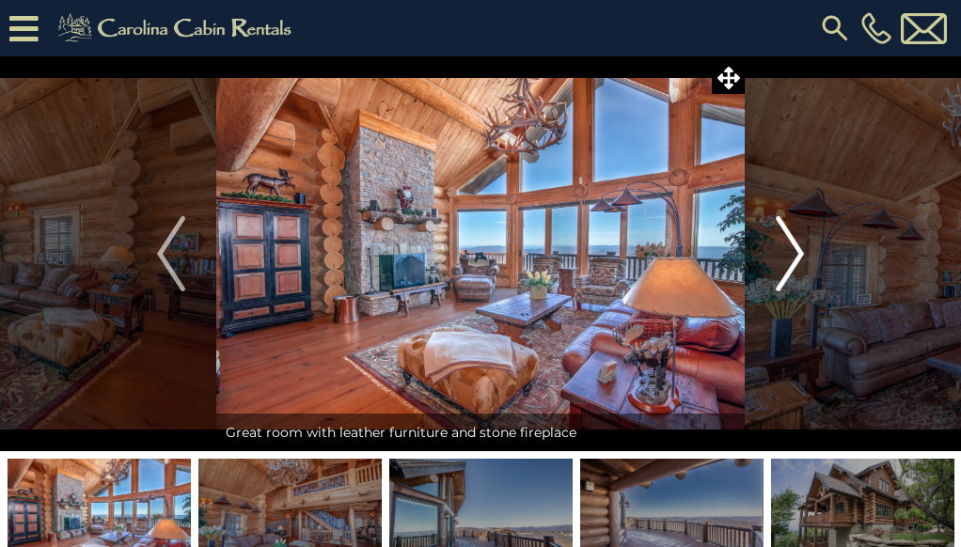
click at [793, 258] on img "Next" at bounding box center [790, 253] width 28 height 75
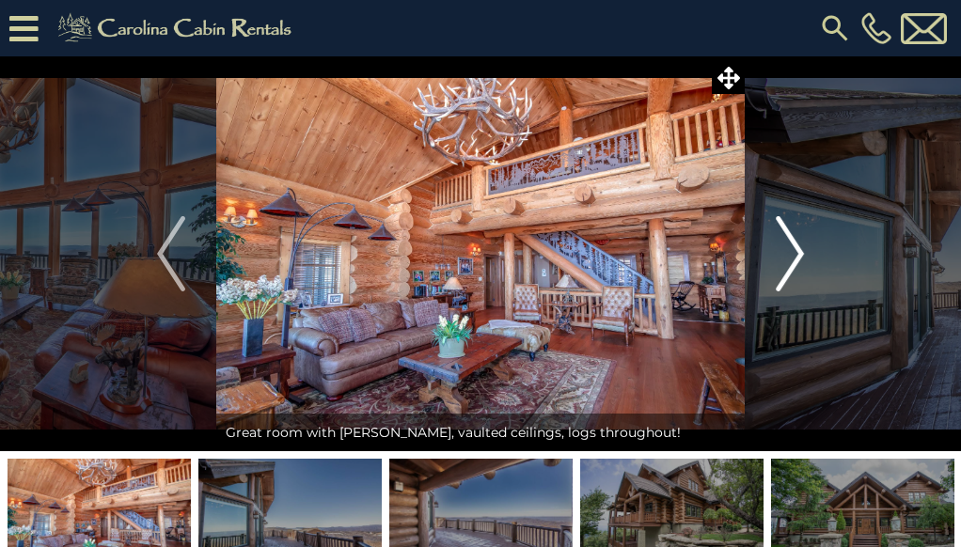
click at [793, 258] on img "Next" at bounding box center [790, 253] width 28 height 75
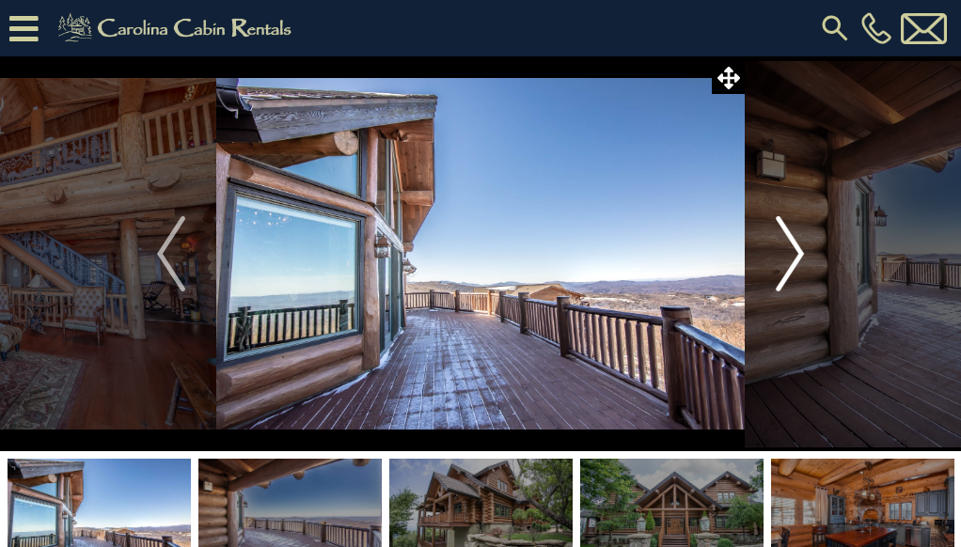
click at [793, 258] on img "Next" at bounding box center [790, 253] width 28 height 75
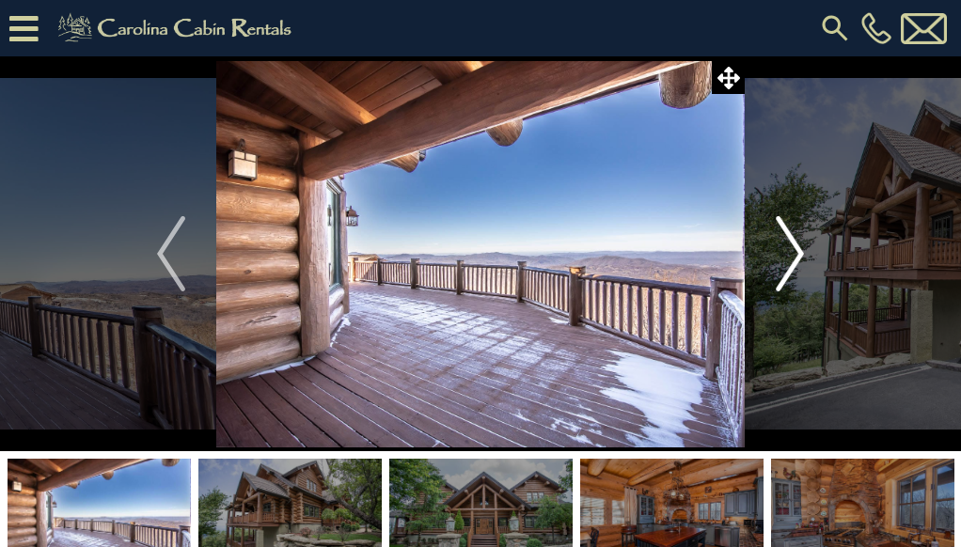
click at [793, 258] on img "Next" at bounding box center [790, 253] width 28 height 75
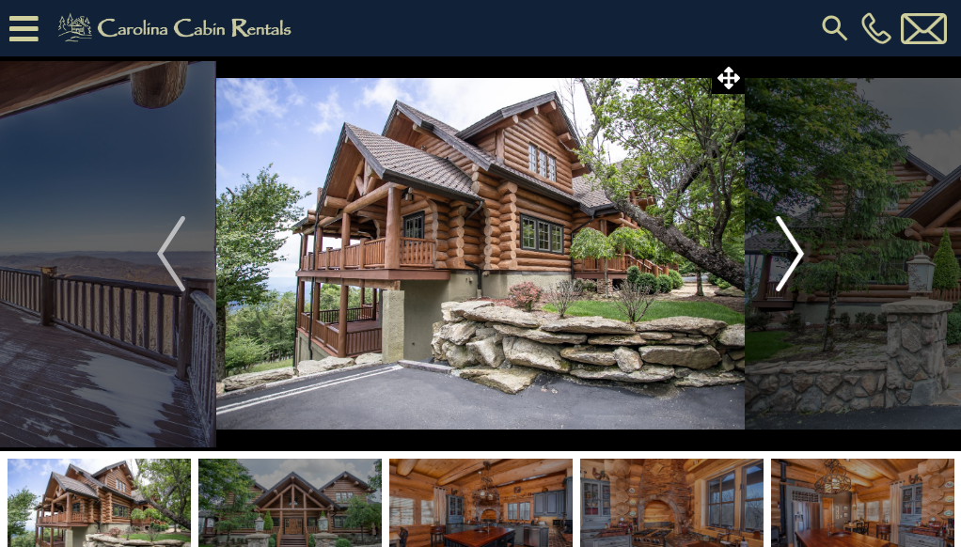
click at [797, 258] on img "Next" at bounding box center [790, 253] width 28 height 75
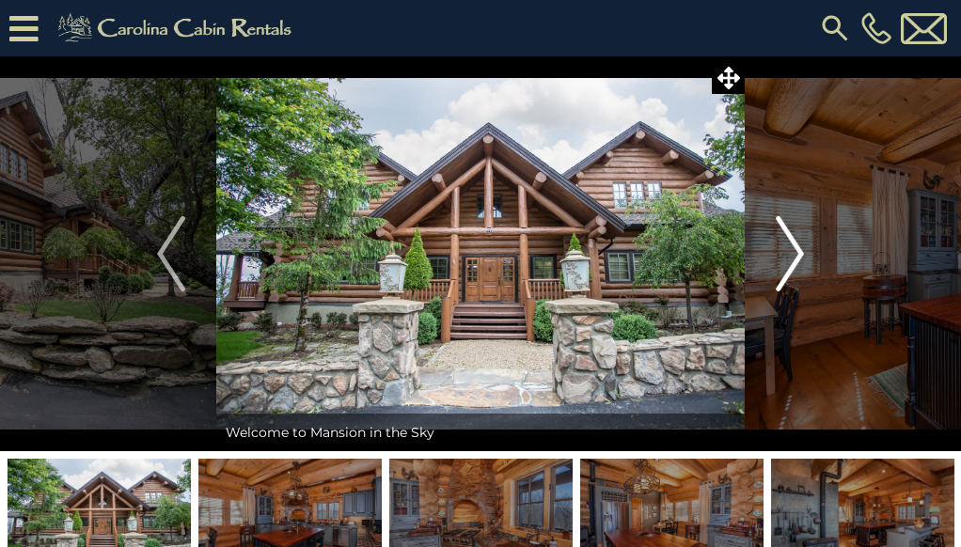
click at [797, 258] on img "Next" at bounding box center [790, 253] width 28 height 75
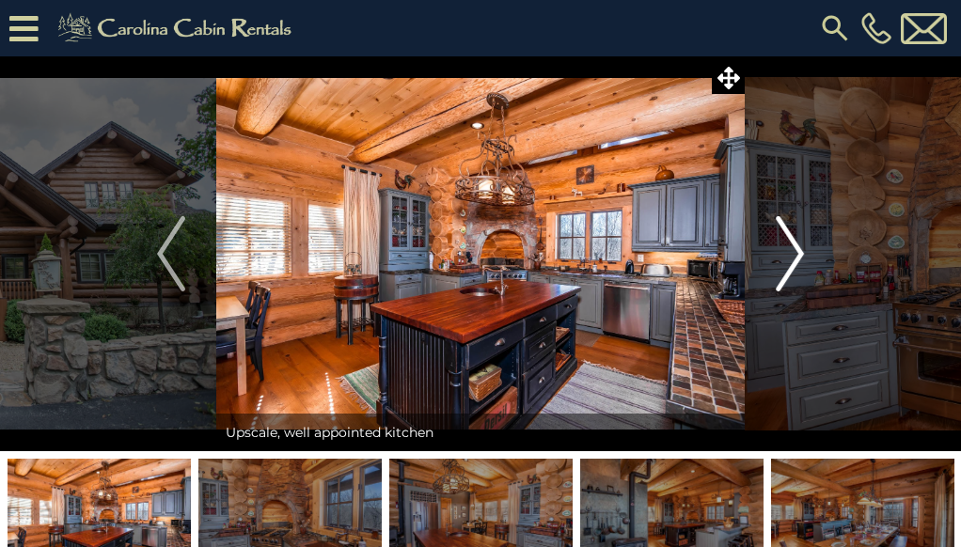
click at [797, 258] on img "Next" at bounding box center [790, 253] width 28 height 75
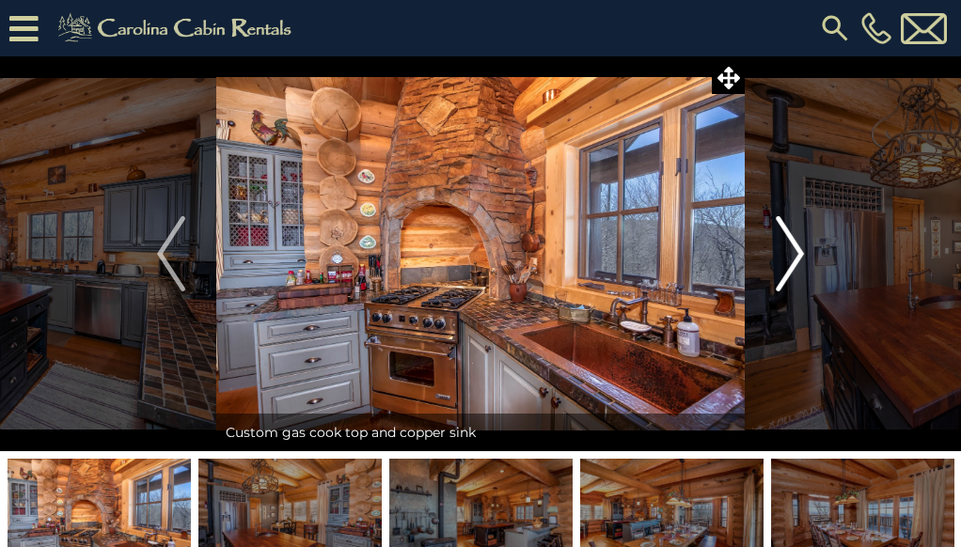
click at [797, 258] on img "Next" at bounding box center [790, 253] width 28 height 75
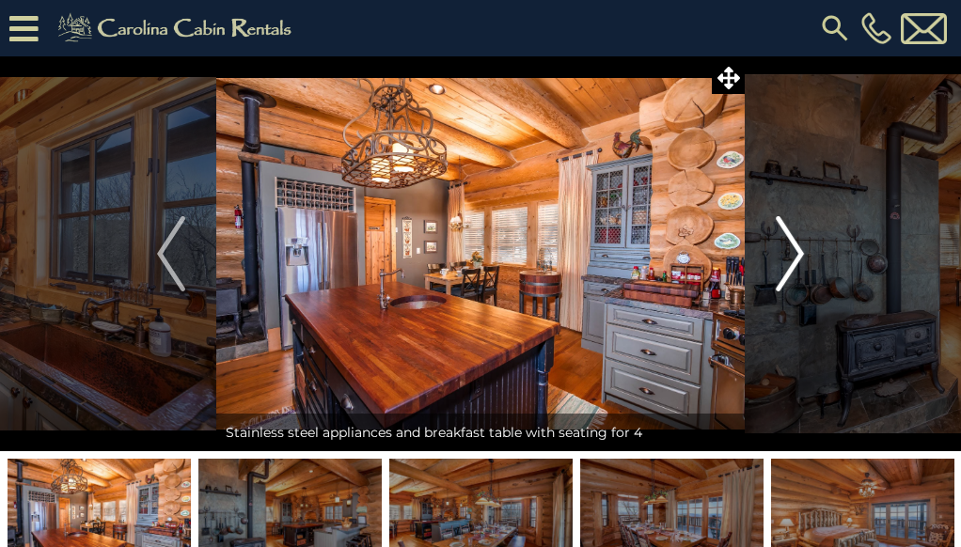
click at [797, 258] on img "Next" at bounding box center [790, 253] width 28 height 75
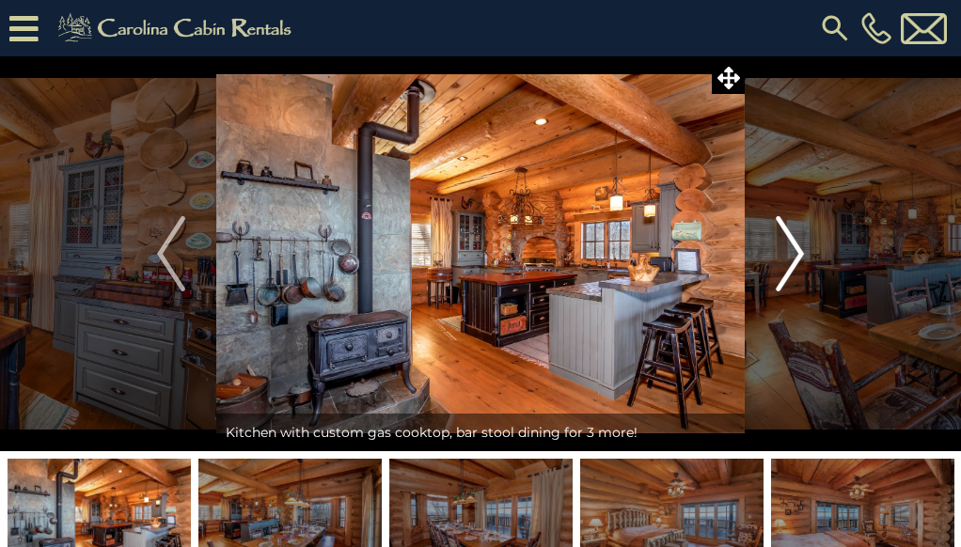
click at [797, 258] on img "Next" at bounding box center [790, 253] width 28 height 75
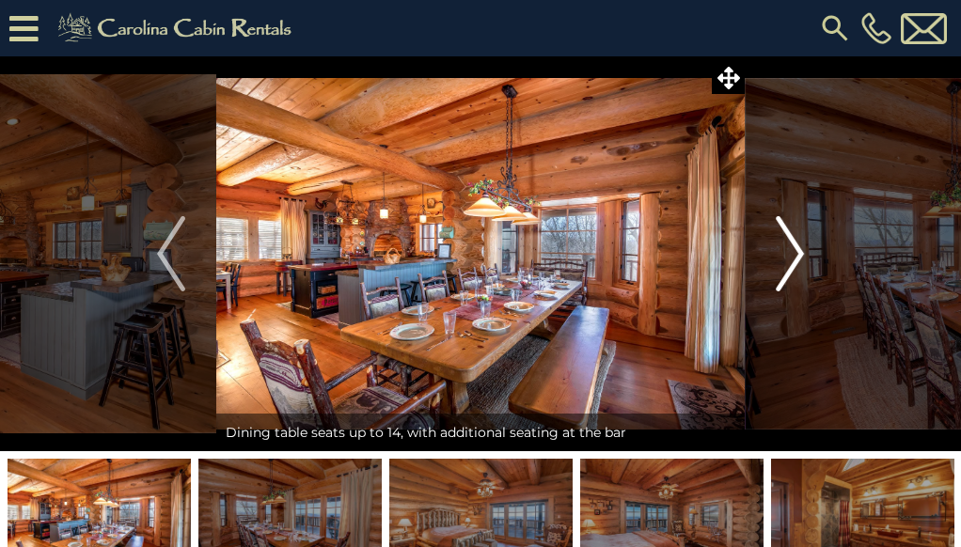
click at [797, 258] on img "Next" at bounding box center [790, 253] width 28 height 75
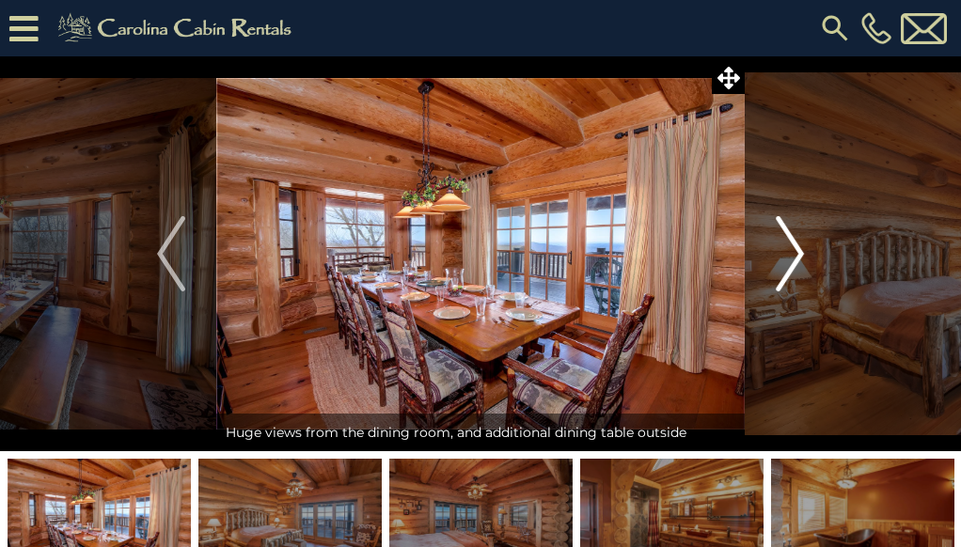
click at [797, 258] on img "Next" at bounding box center [790, 253] width 28 height 75
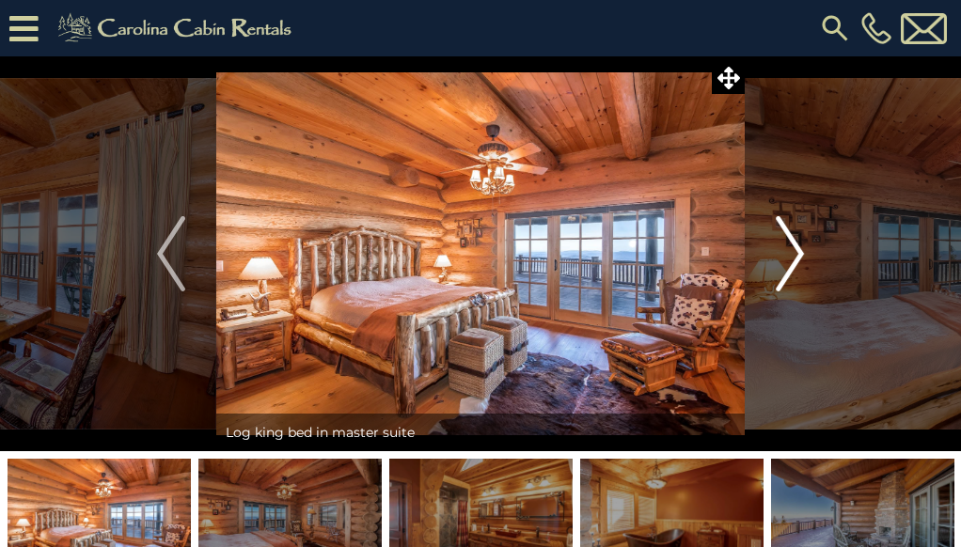
click at [797, 258] on img "Next" at bounding box center [790, 253] width 28 height 75
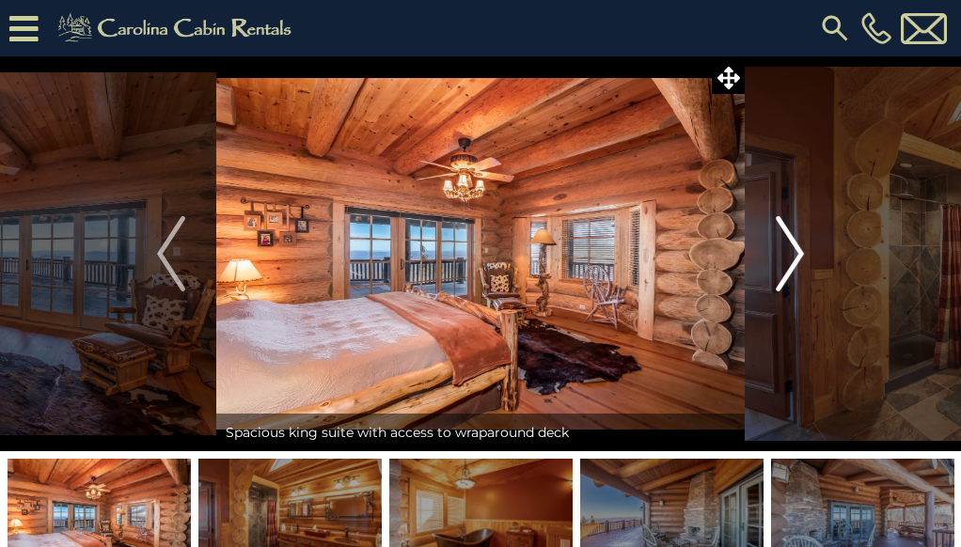
click at [797, 258] on img "Next" at bounding box center [790, 253] width 28 height 75
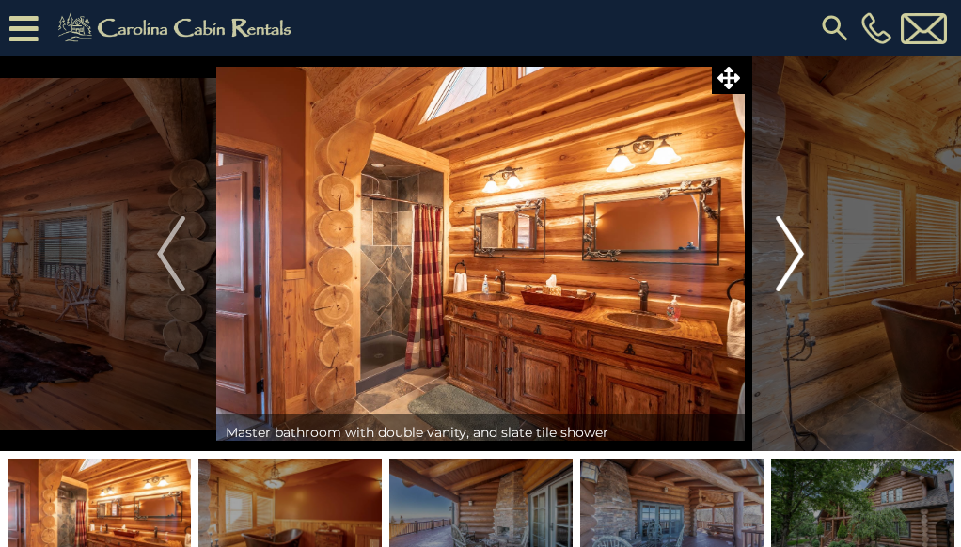
click at [797, 258] on img "Next" at bounding box center [790, 253] width 28 height 75
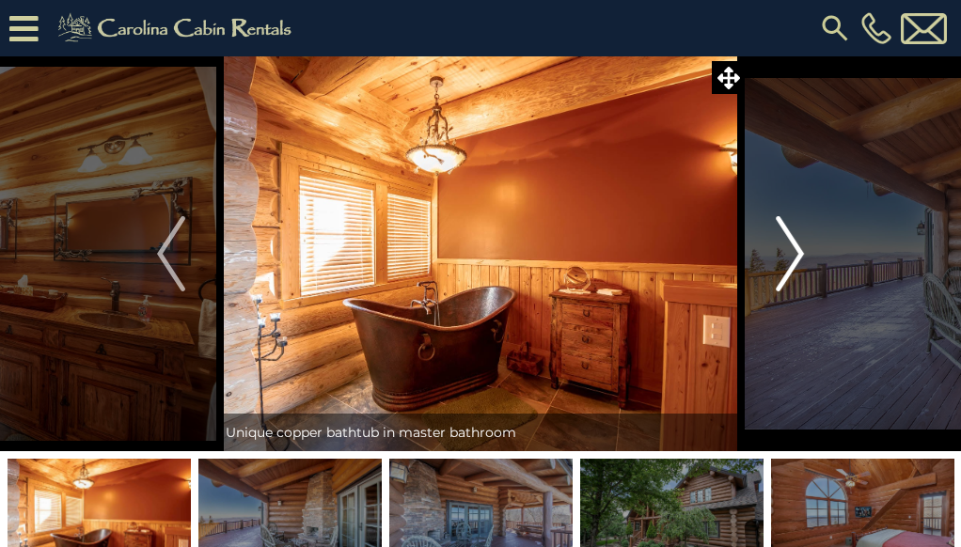
click at [797, 258] on img "Next" at bounding box center [790, 253] width 28 height 75
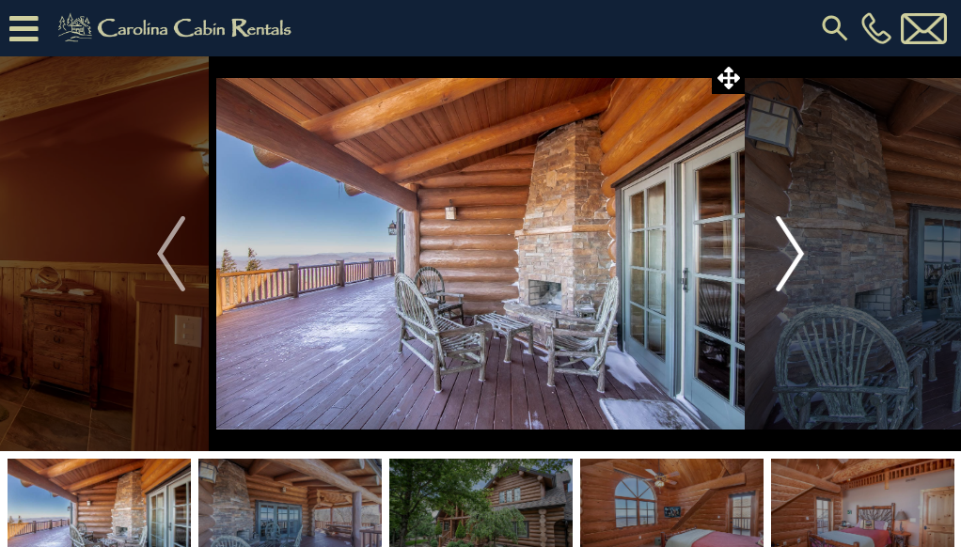
click at [797, 258] on img "Next" at bounding box center [790, 253] width 28 height 75
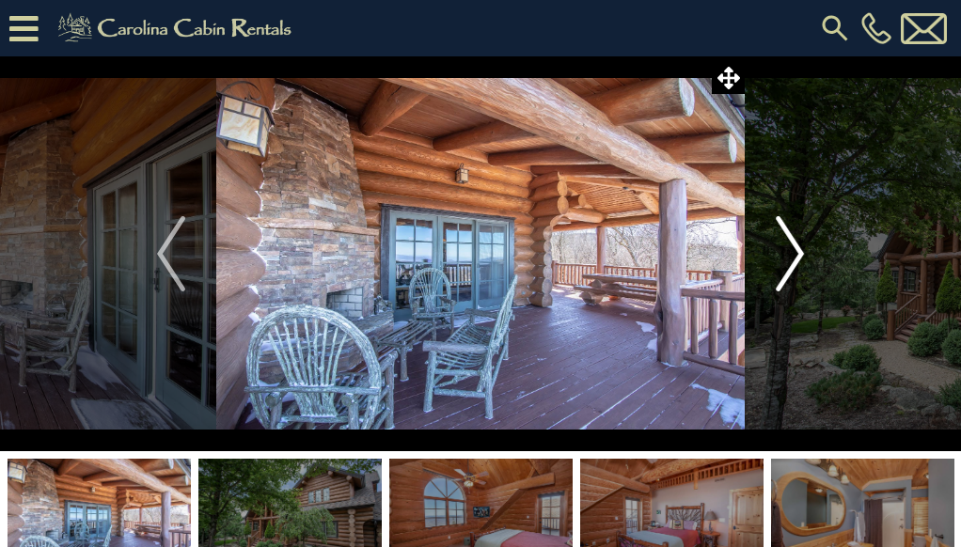
click at [797, 258] on img "Next" at bounding box center [790, 253] width 28 height 75
